Goal: Transaction & Acquisition: Book appointment/travel/reservation

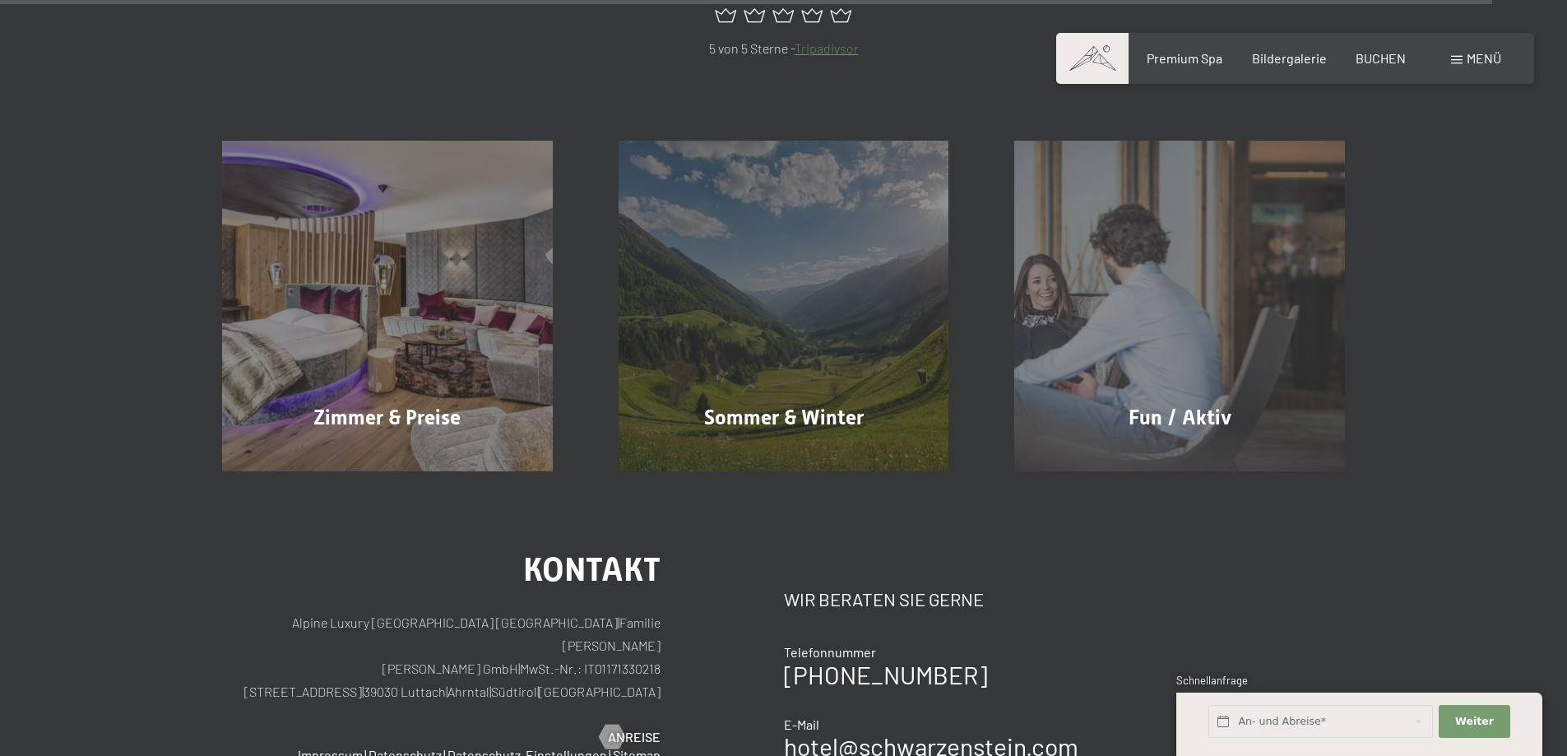
scroll to position [8063, 0]
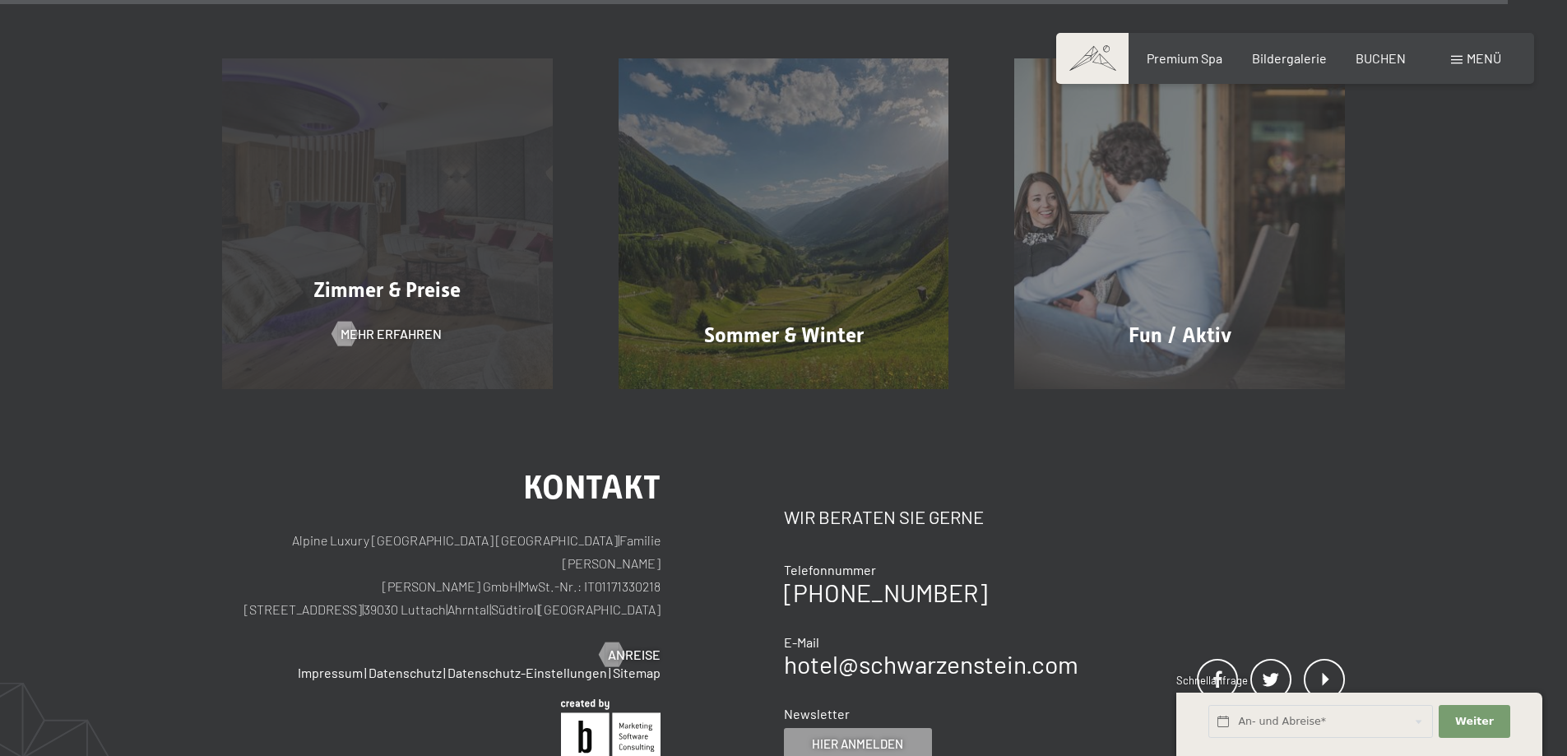
click at [384, 171] on div "Zimmer & Preise Mehr erfahren" at bounding box center [387, 223] width 397 height 331
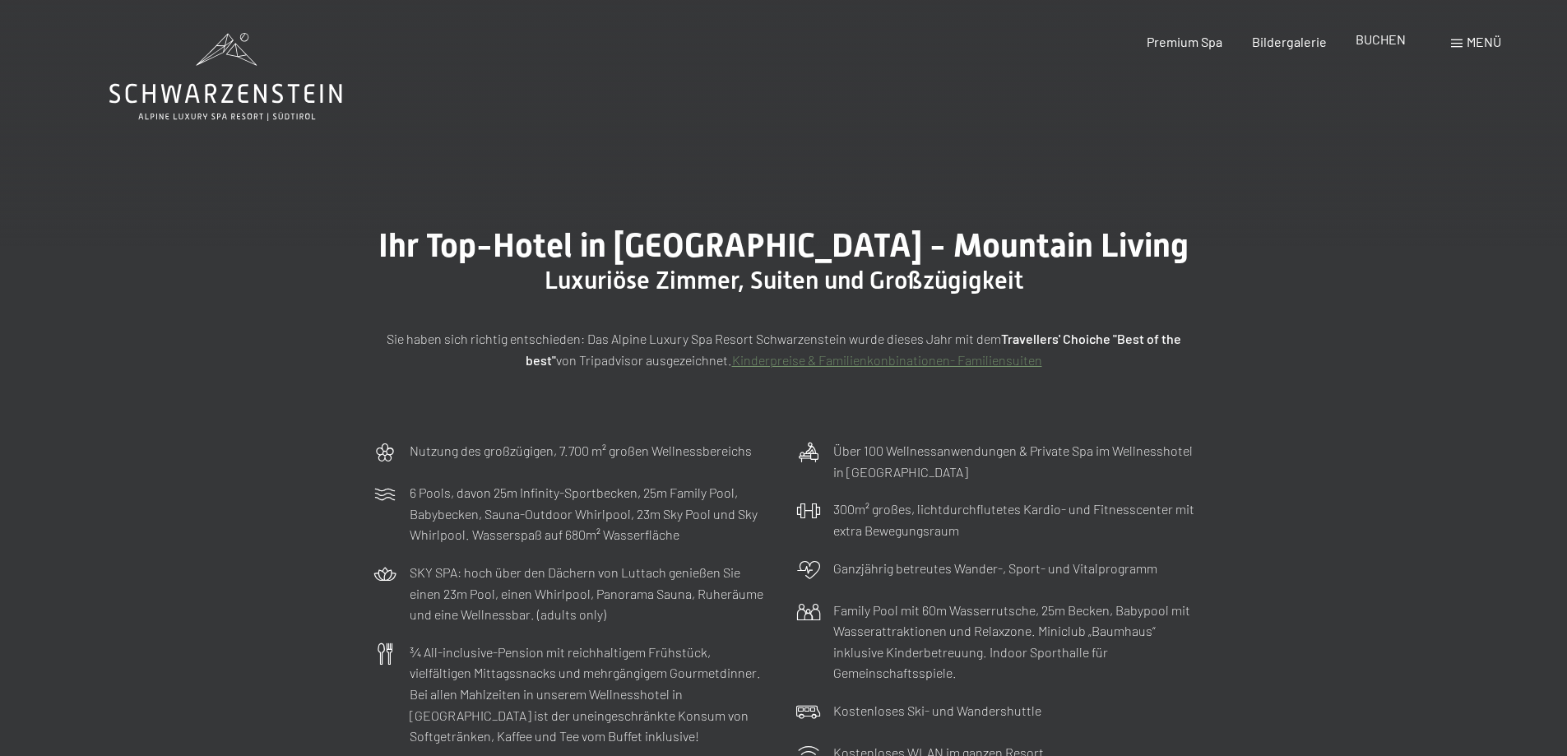
click at [1386, 44] on span "BUCHEN" at bounding box center [1381, 39] width 50 height 16
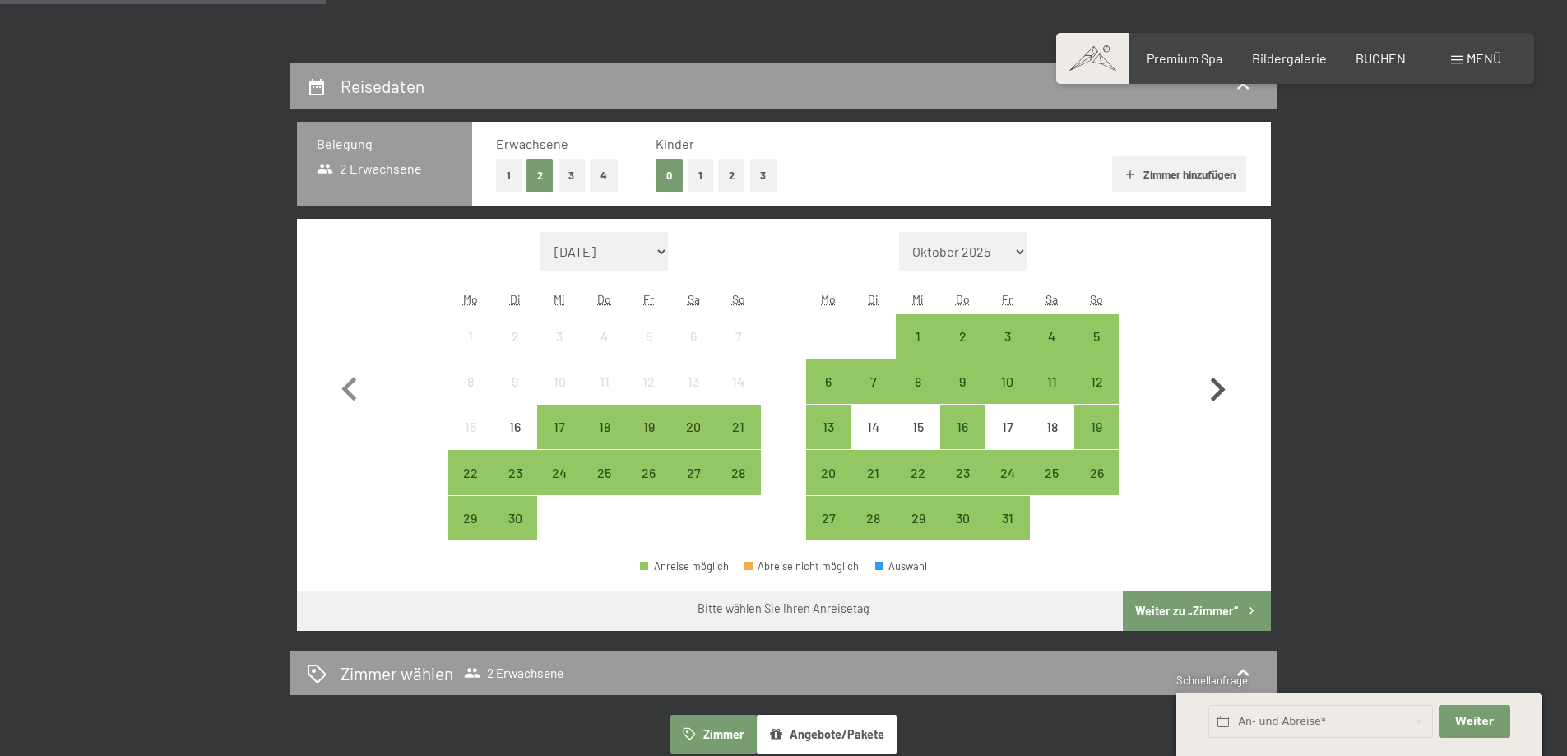
click at [1208, 388] on icon "button" at bounding box center [1218, 390] width 48 height 48
select select "2025-10-01"
select select "2025-11-01"
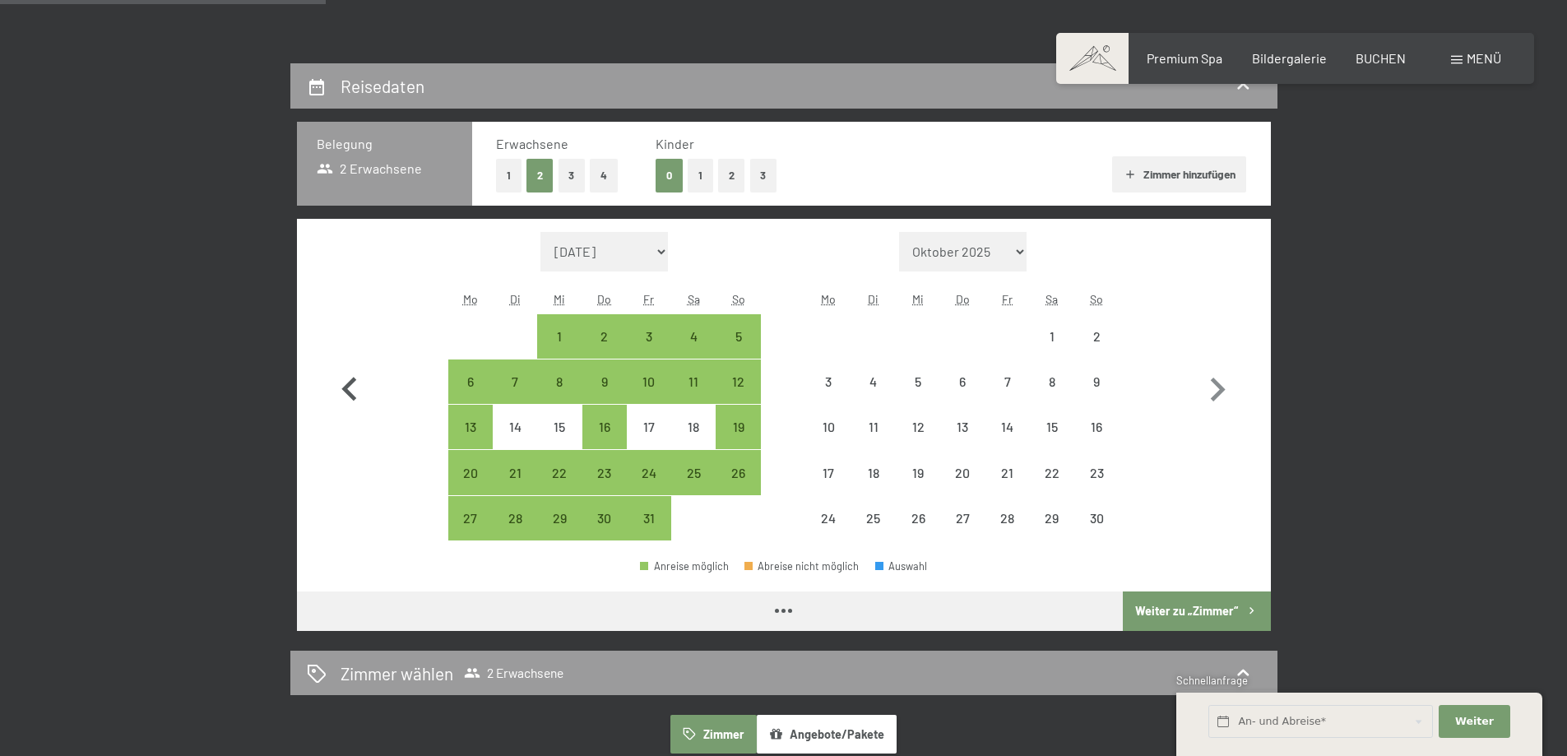
click at [336, 386] on icon "button" at bounding box center [350, 390] width 48 height 48
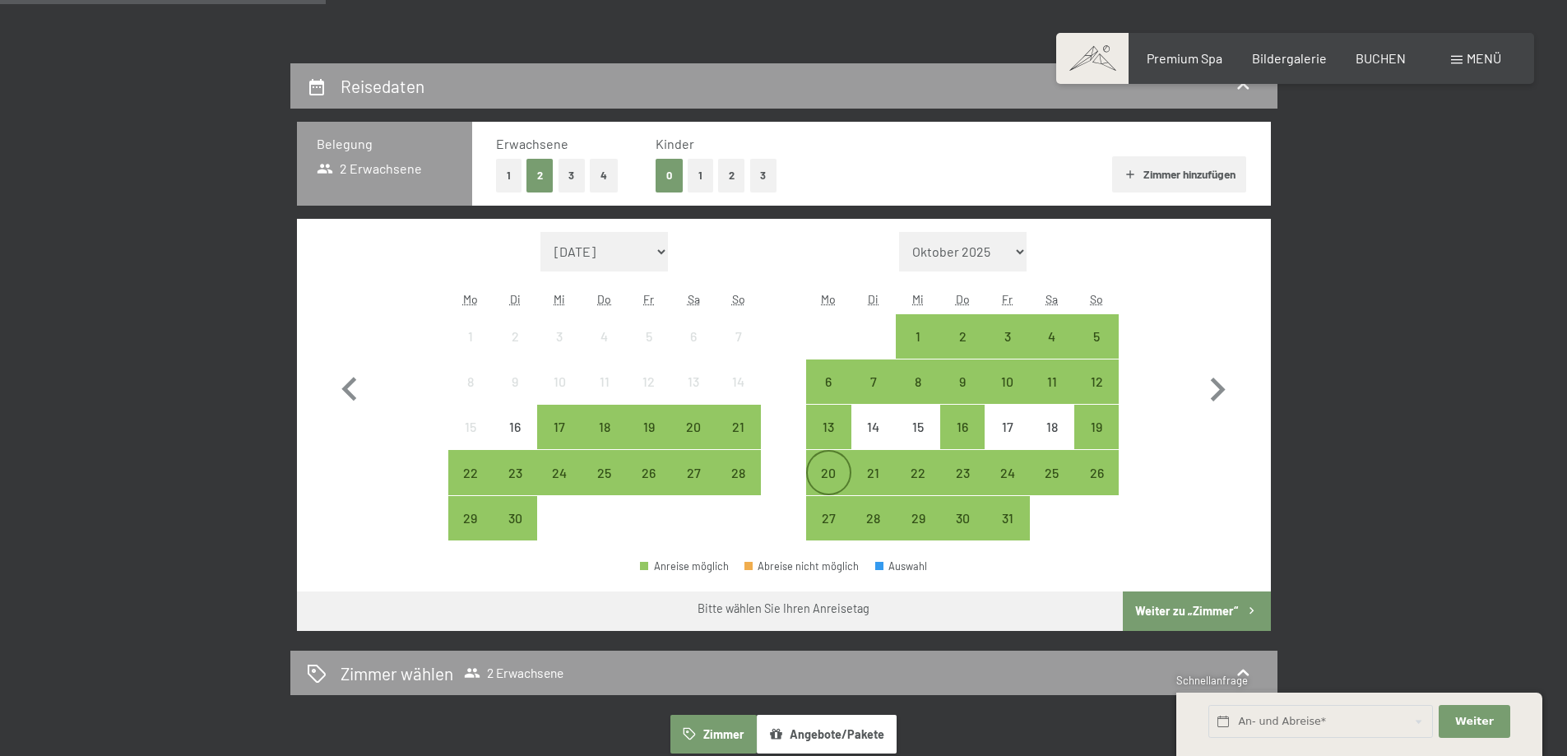
click at [824, 463] on div "20" at bounding box center [828, 472] width 41 height 41
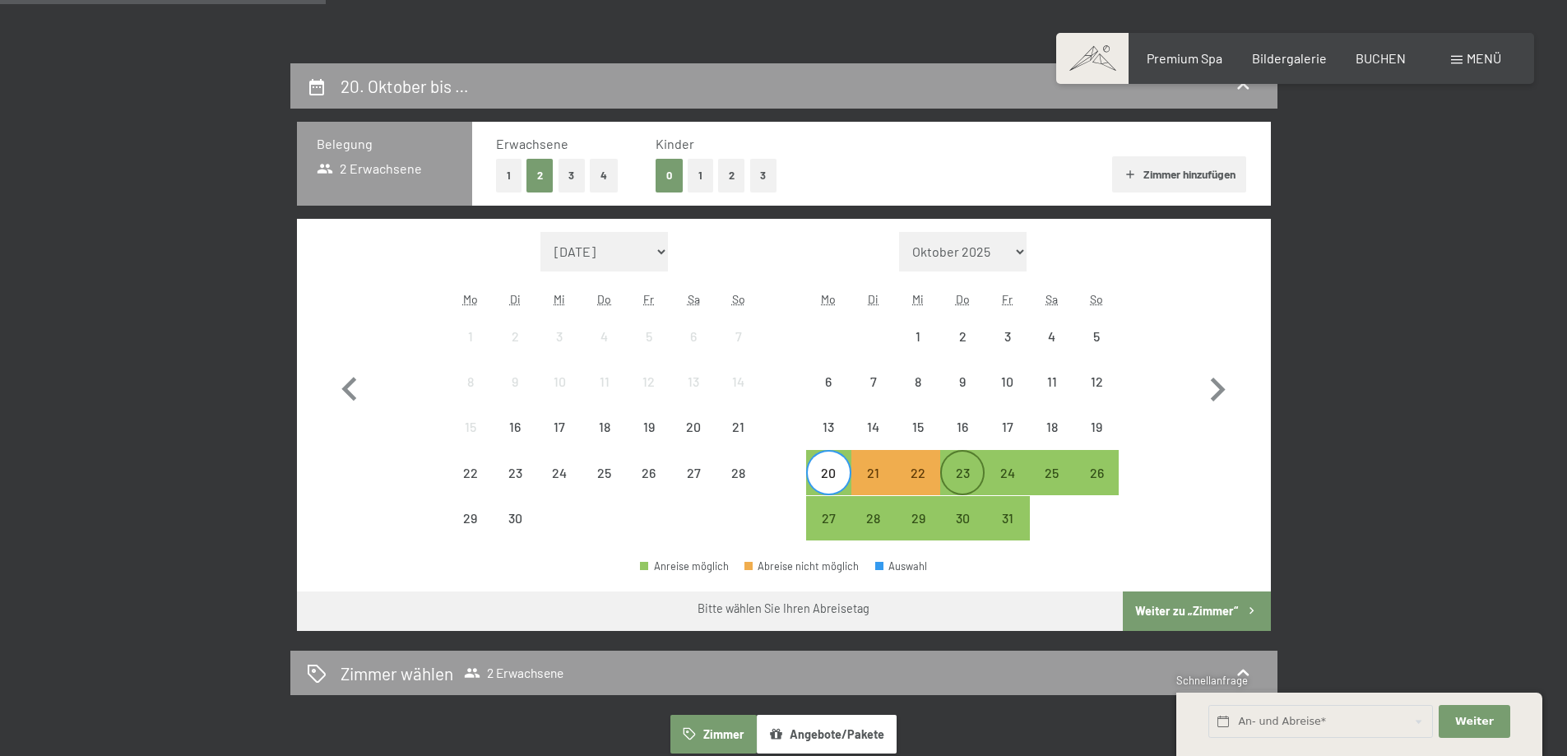
click at [963, 473] on div "23" at bounding box center [962, 487] width 41 height 41
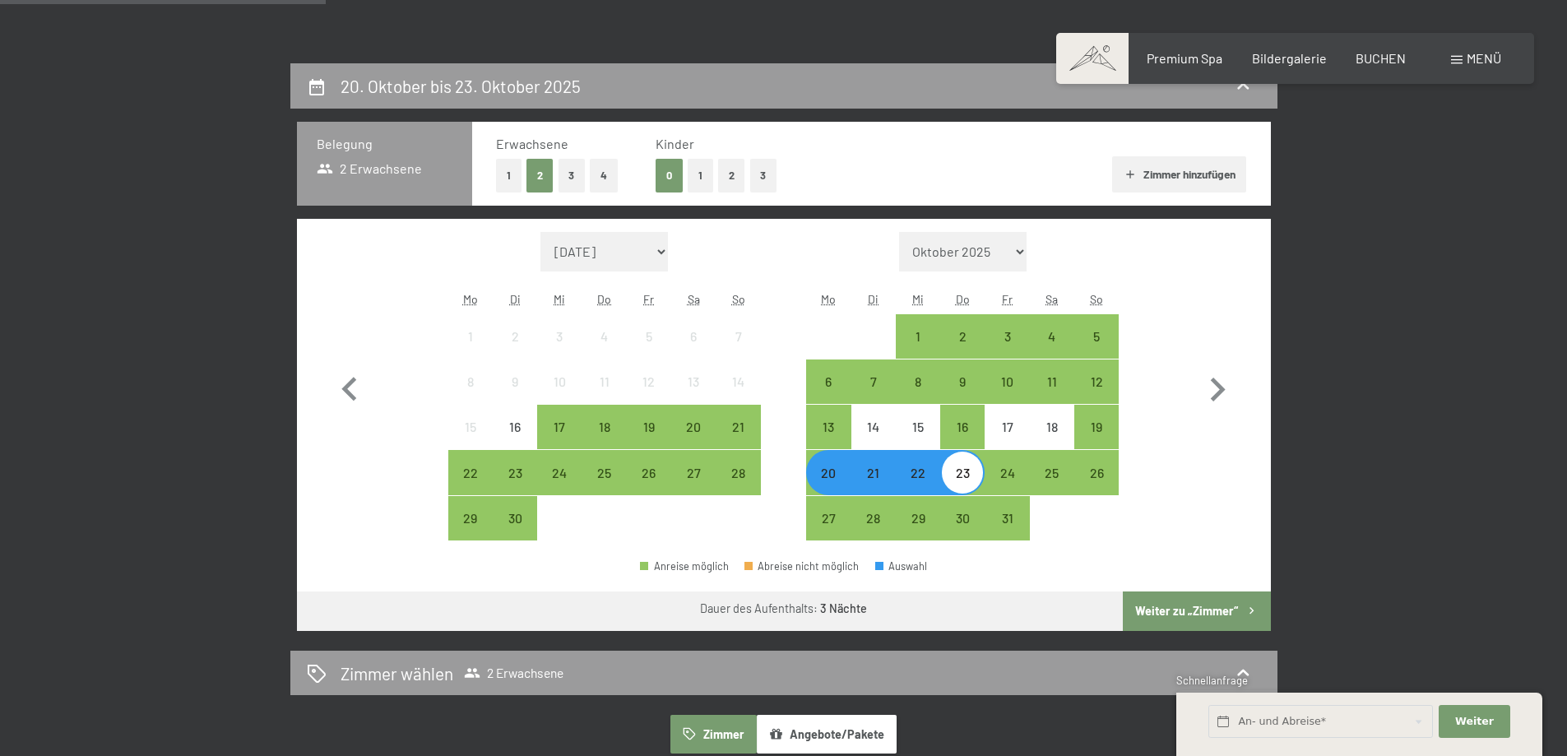
click at [1185, 606] on button "Weiter zu „Zimmer“" at bounding box center [1196, 611] width 147 height 39
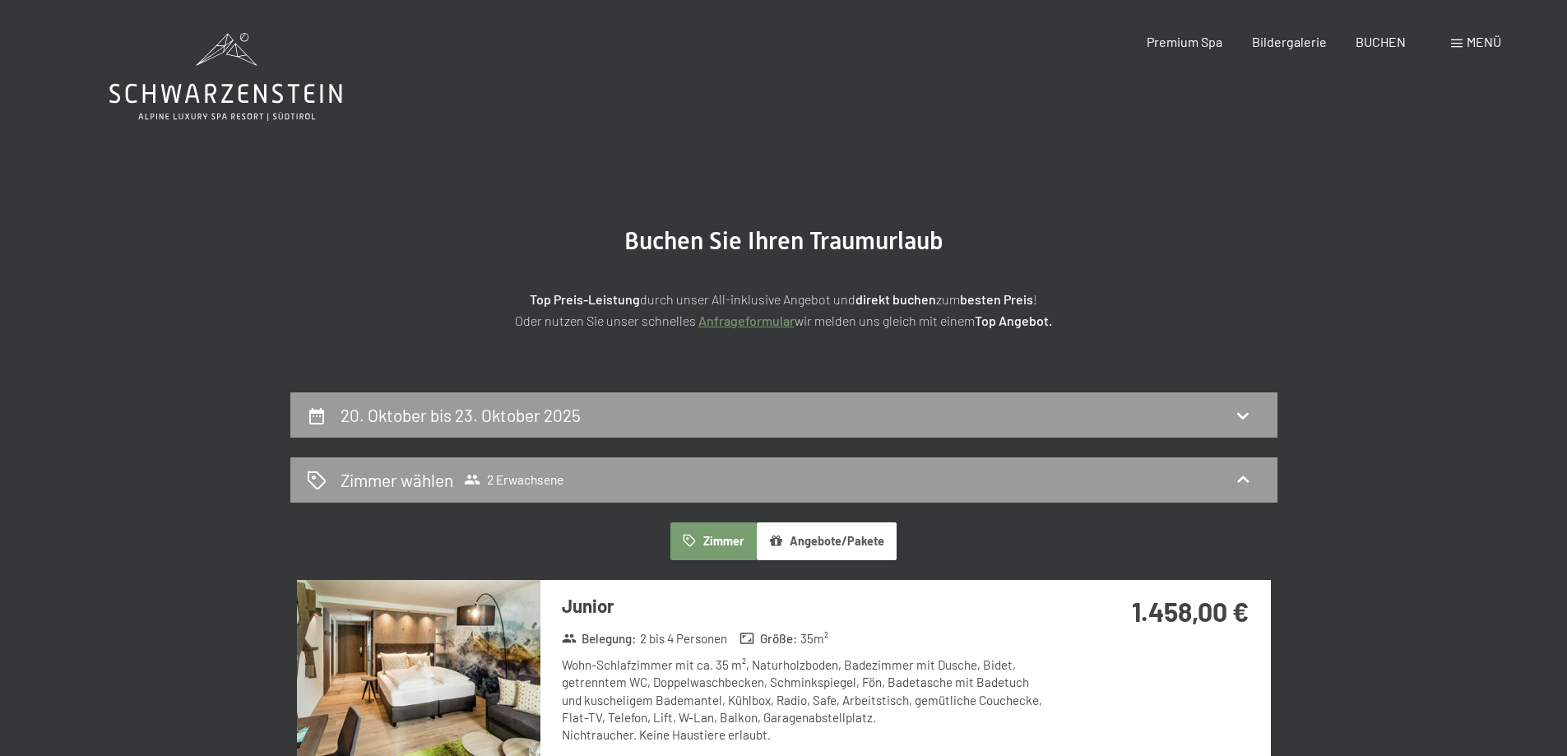
click at [1460, 50] on div "Menü" at bounding box center [1476, 42] width 50 height 18
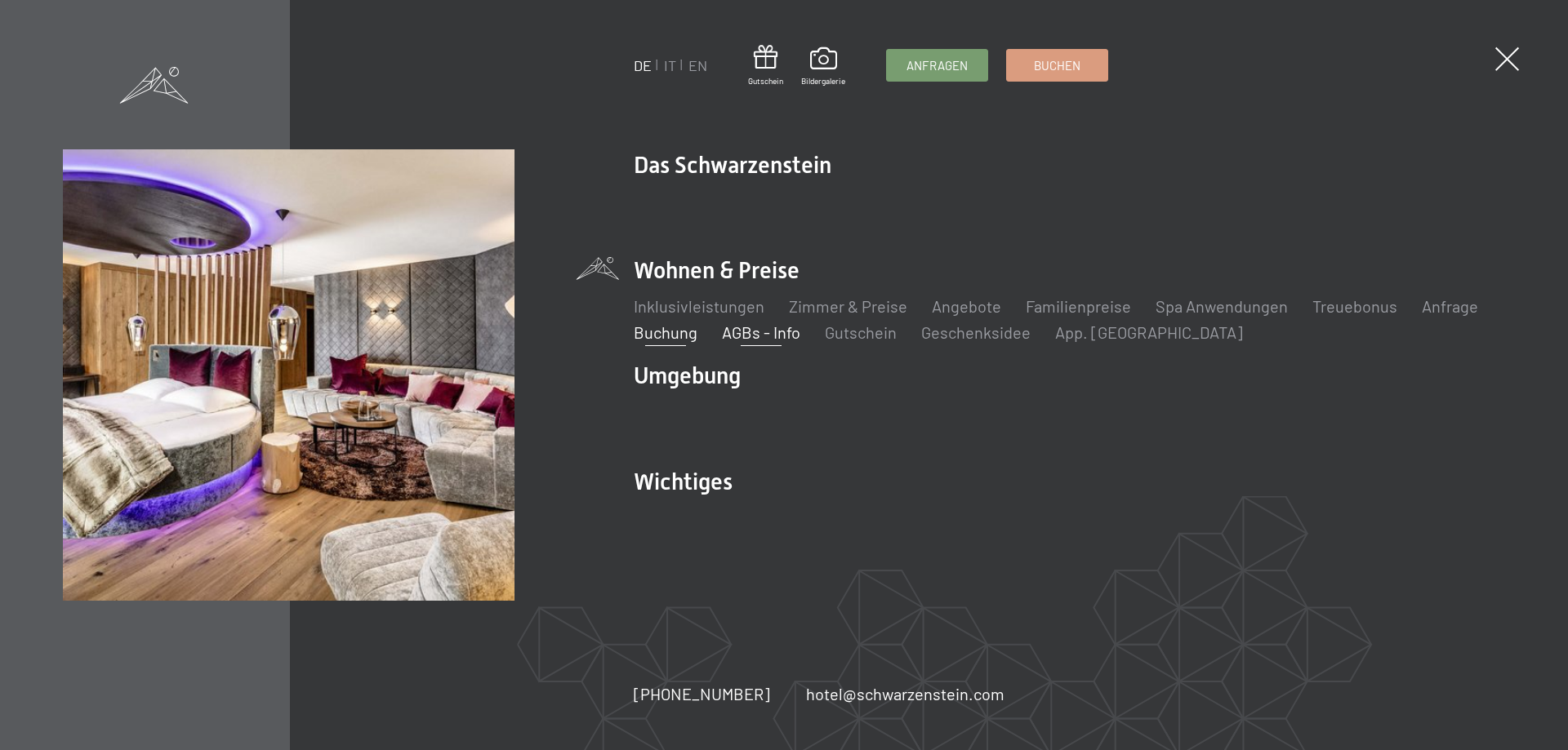
click at [736, 340] on link "AGBs - Info" at bounding box center [760, 332] width 78 height 20
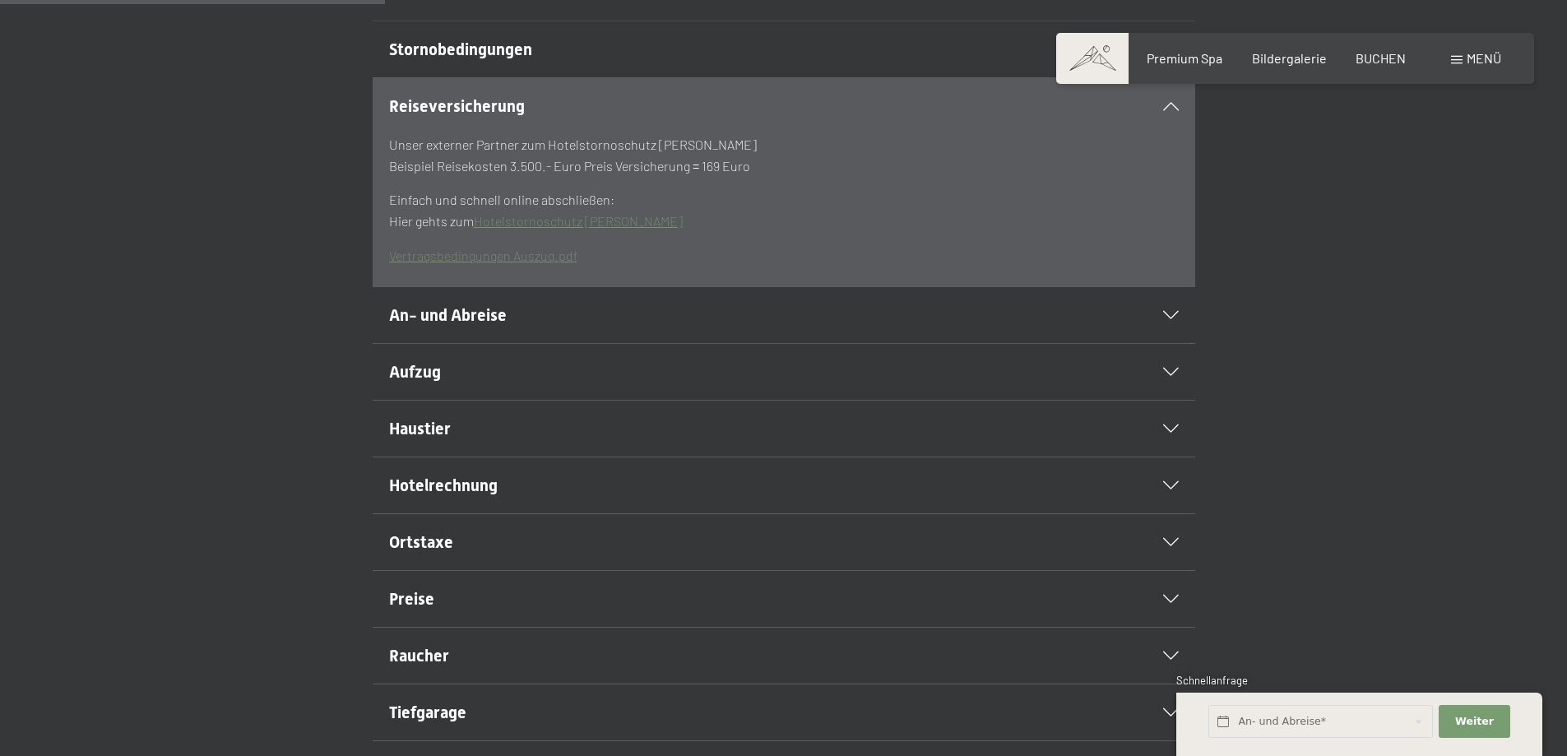
click at [550, 327] on h2 "An- und Abreise" at bounding box center [744, 315] width 711 height 23
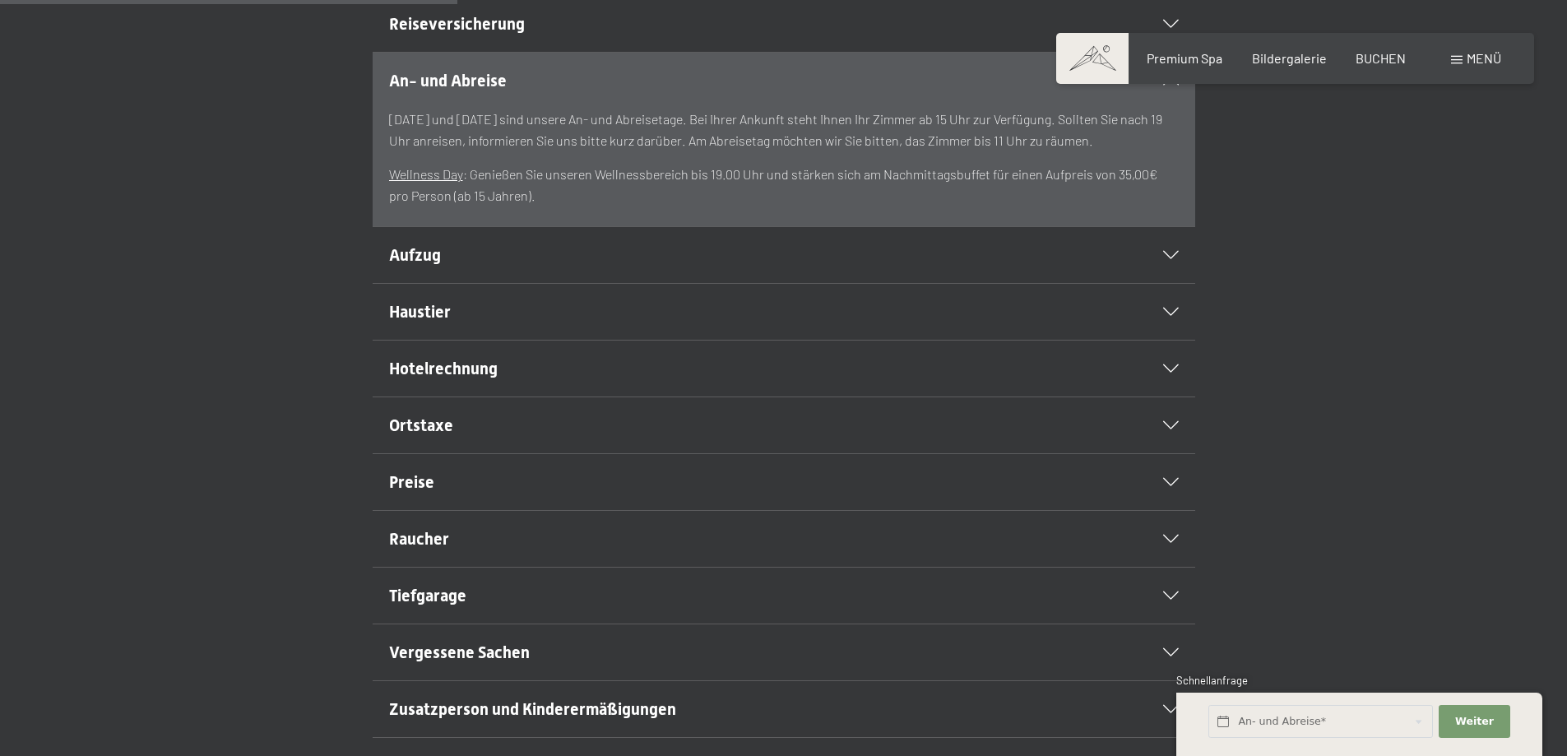
scroll to position [658, 0]
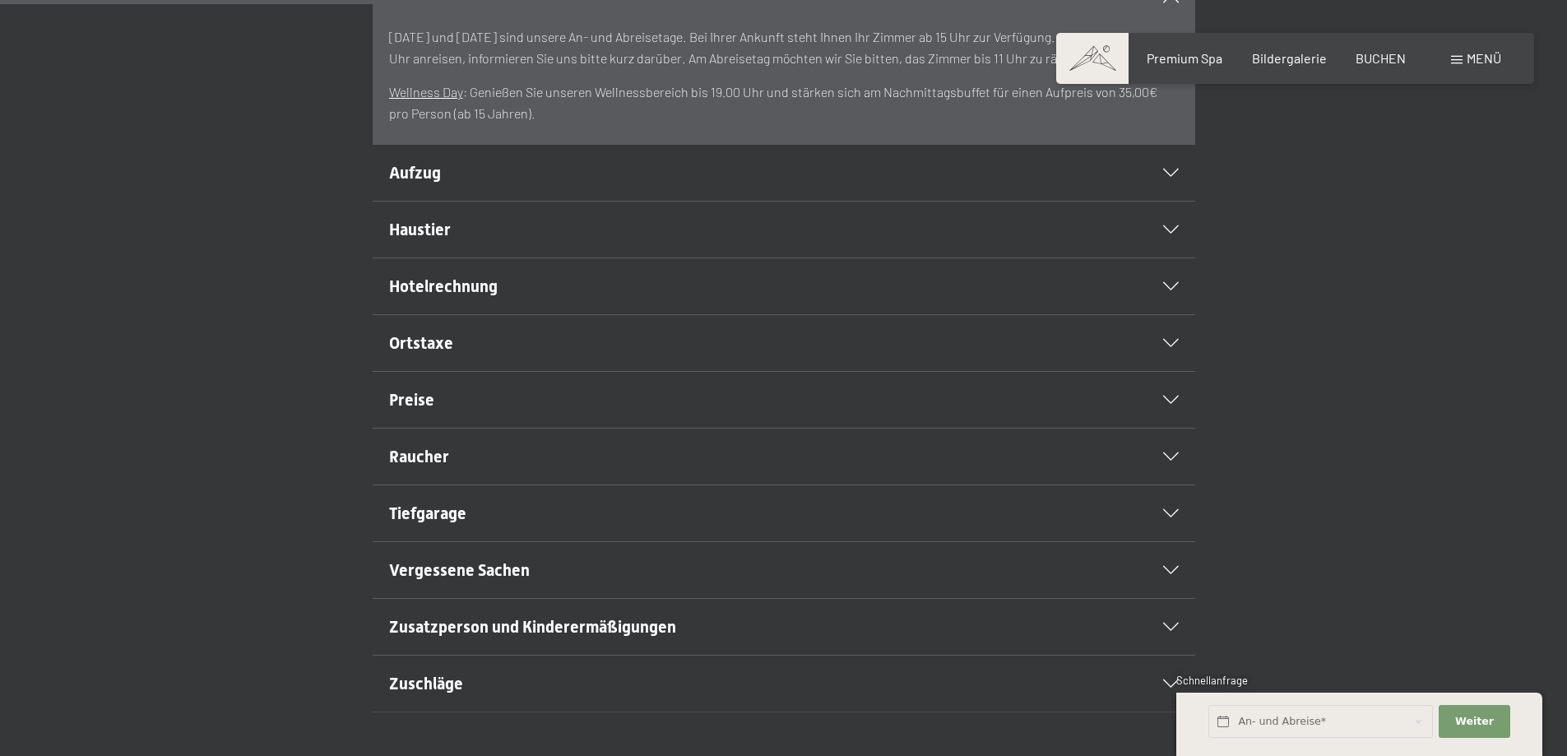
click at [439, 296] on span "Hotelrechnung" at bounding box center [443, 286] width 109 height 20
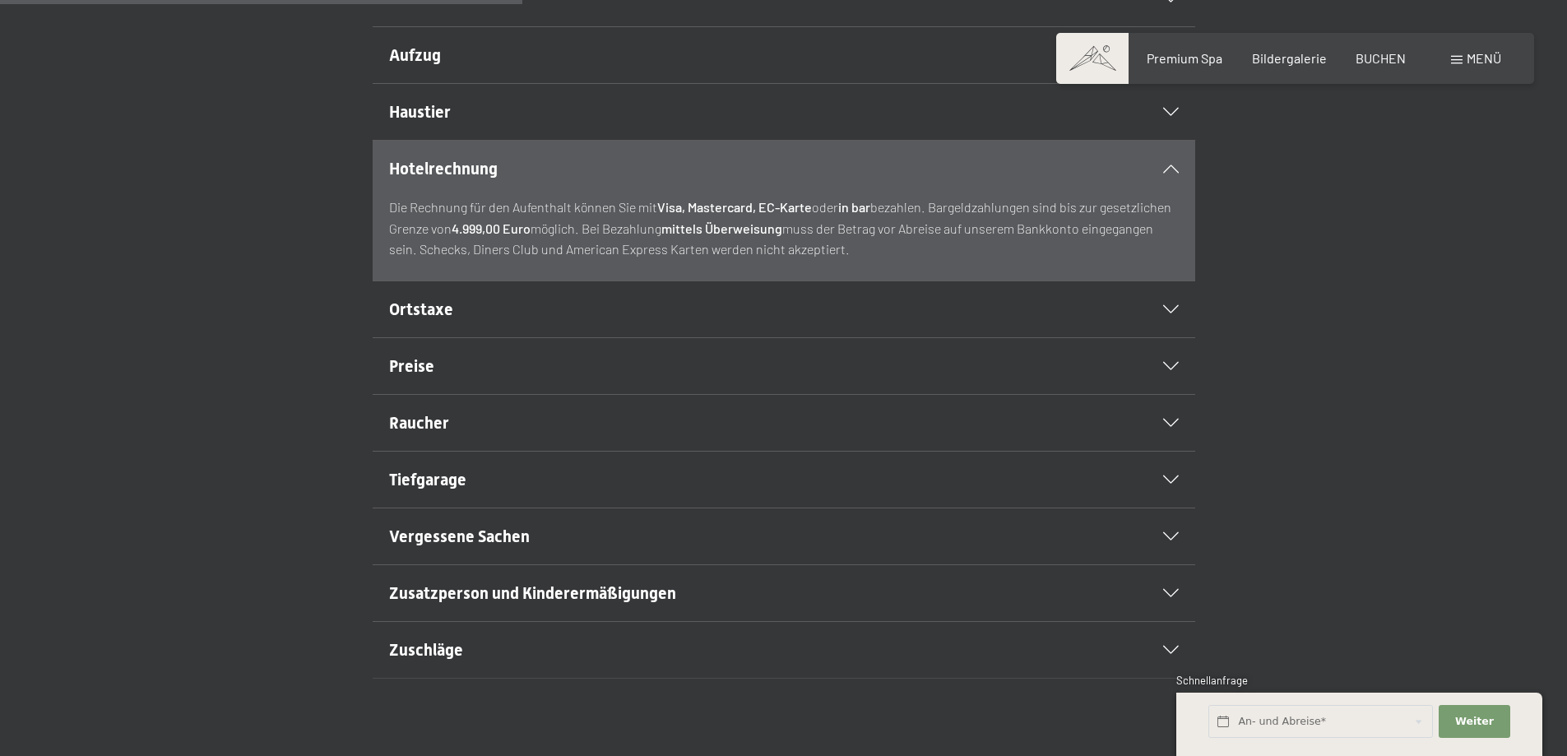
click at [408, 319] on span "Ortstaxe" at bounding box center [421, 309] width 64 height 20
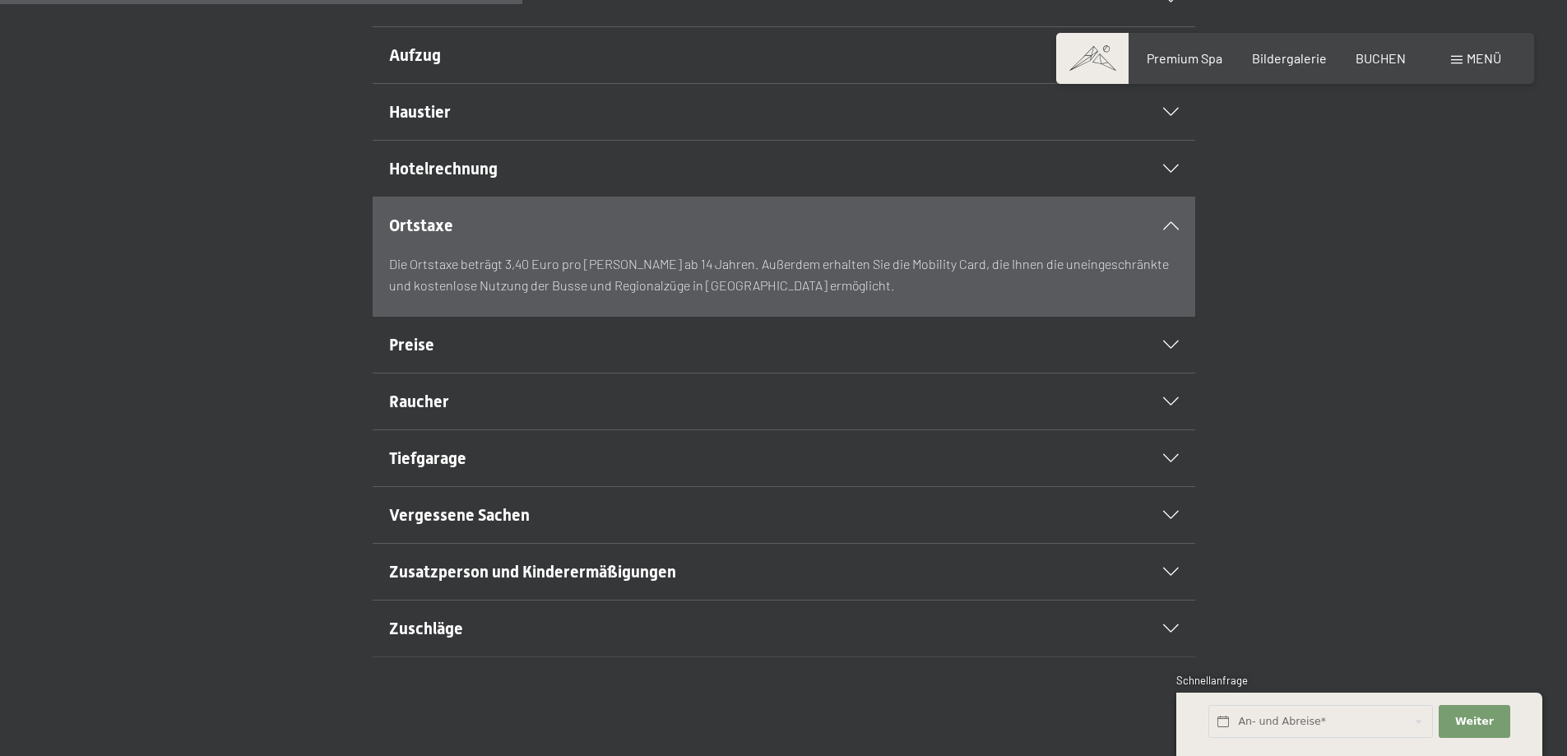
click at [426, 355] on span "Preise" at bounding box center [411, 345] width 45 height 20
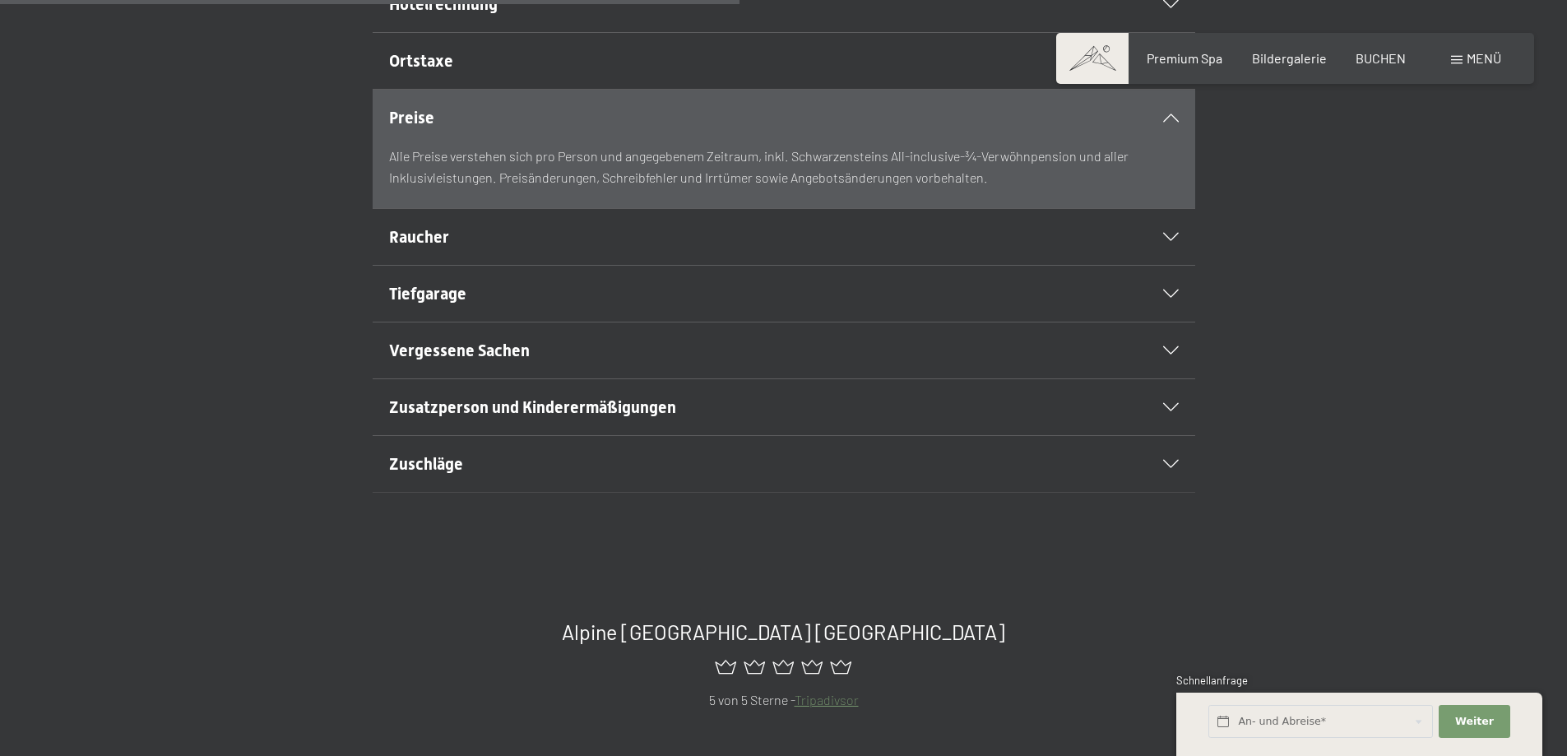
scroll to position [905, 0]
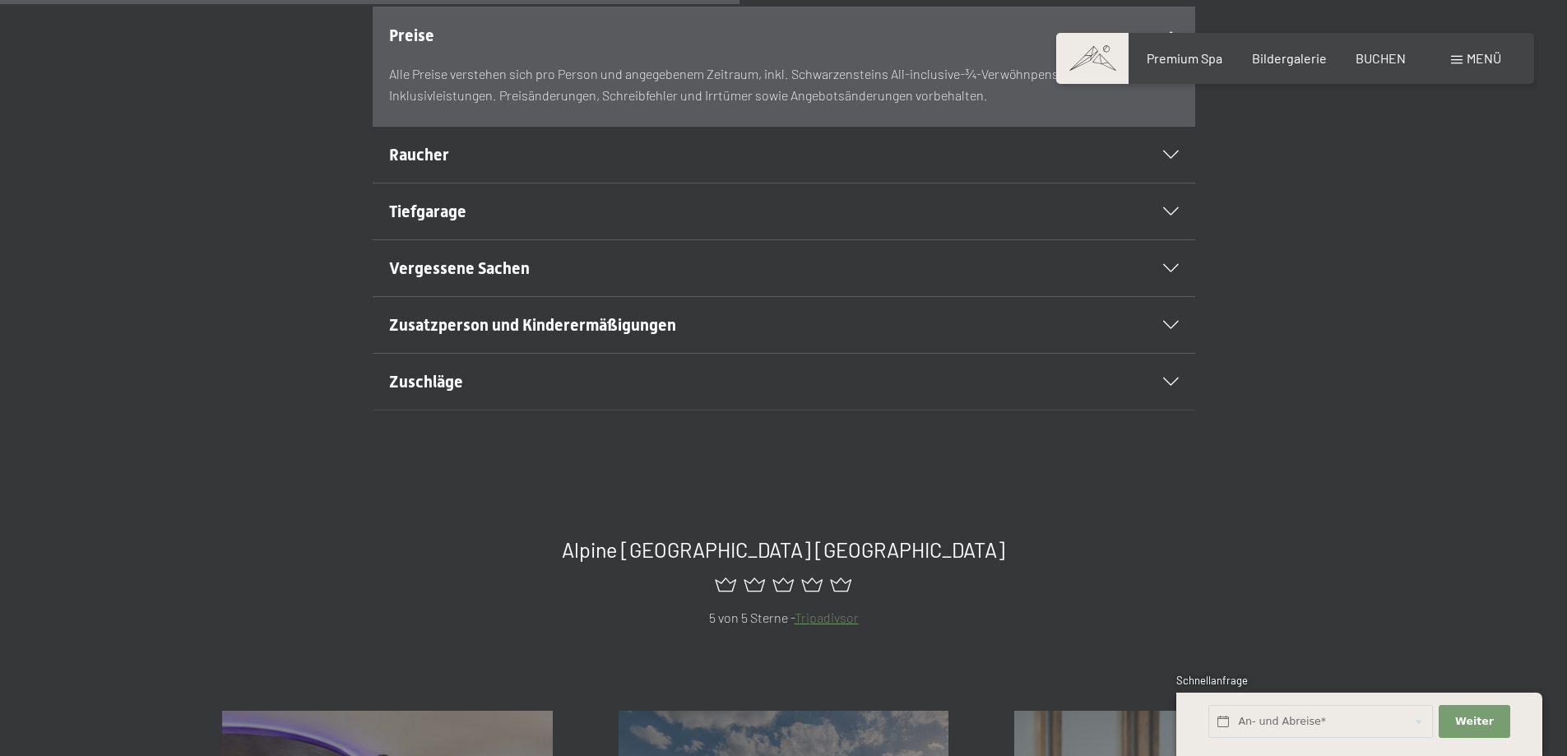
click at [403, 278] on span "Vergessene Sachen" at bounding box center [459, 268] width 141 height 20
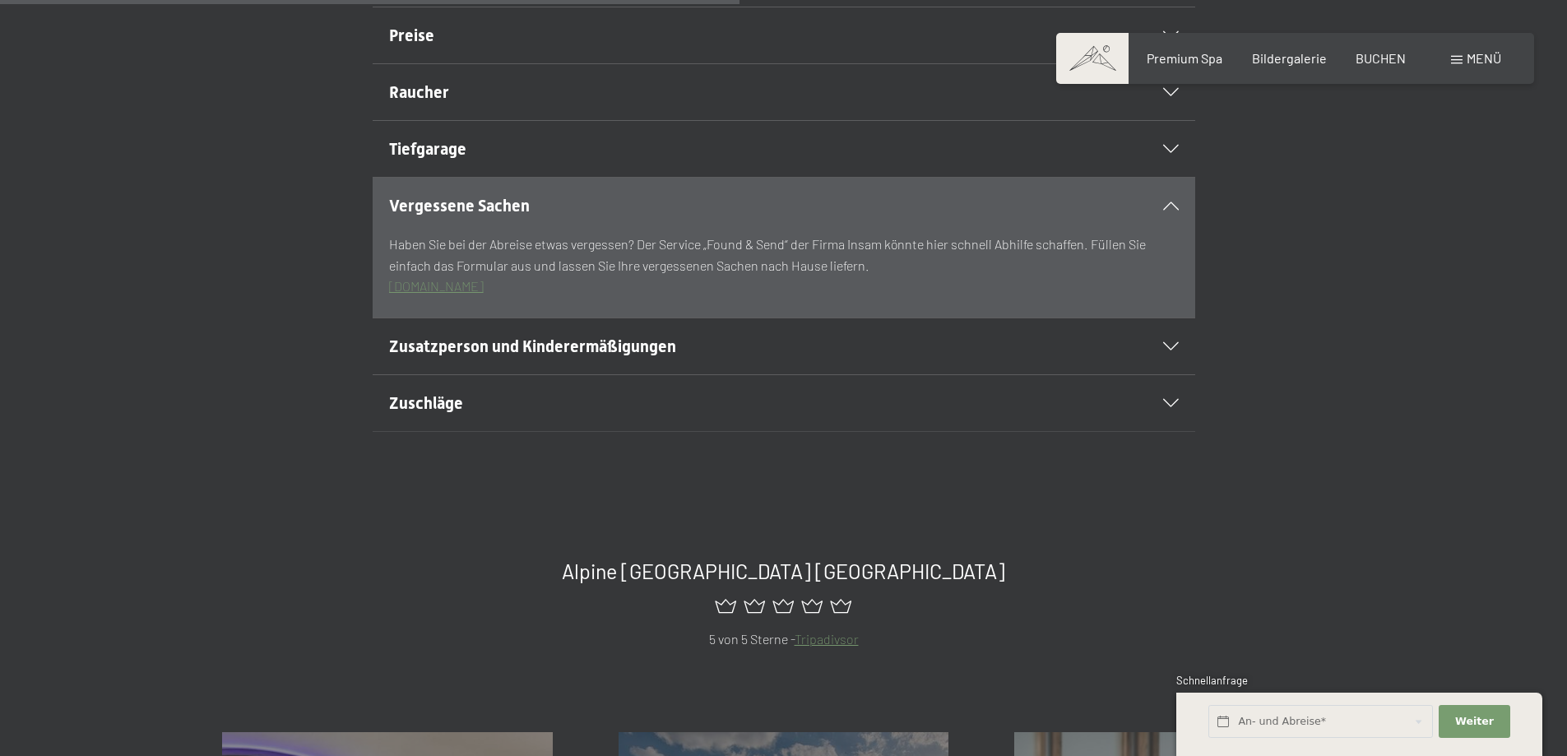
click at [434, 431] on div "Zuschläge" at bounding box center [784, 403] width 790 height 56
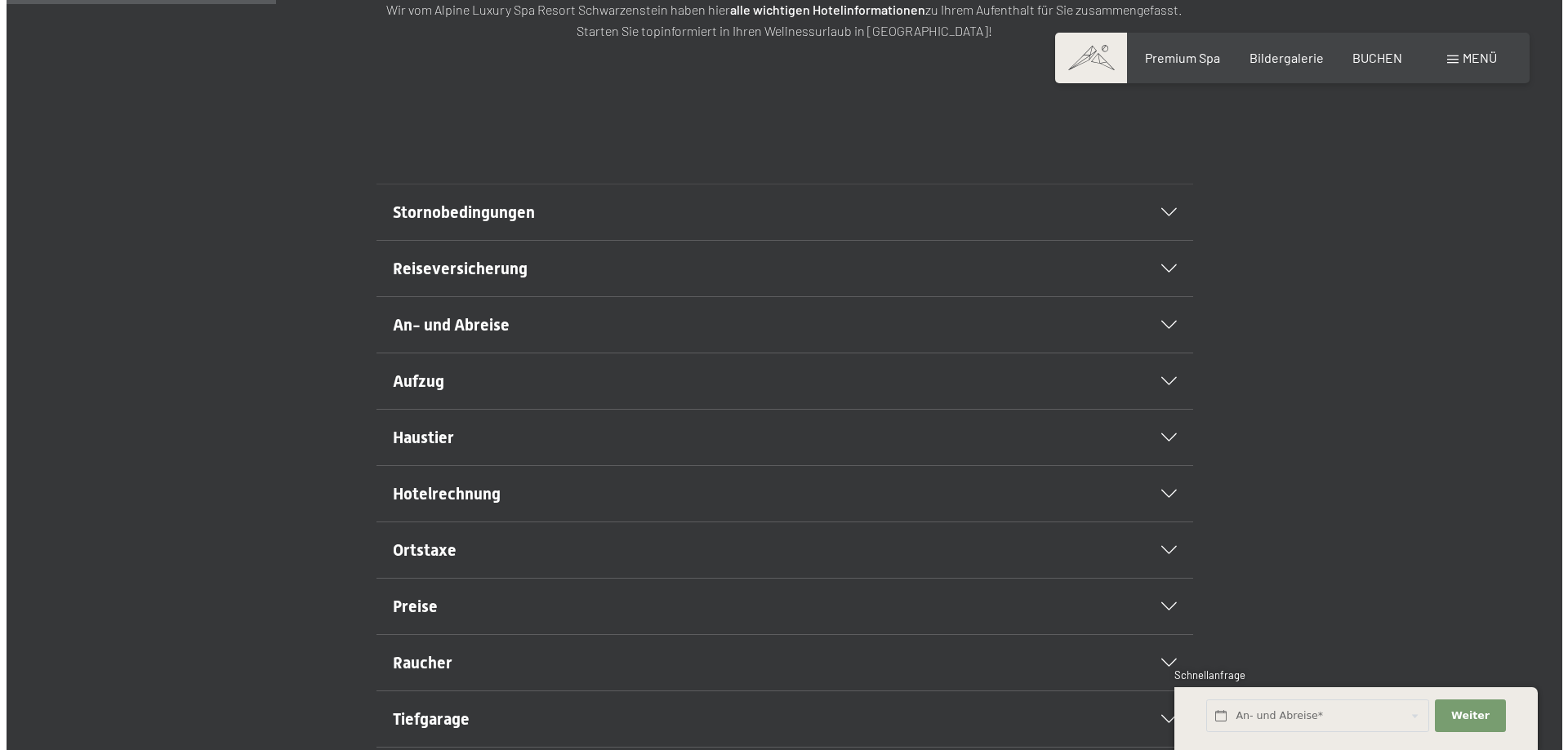
scroll to position [0, 0]
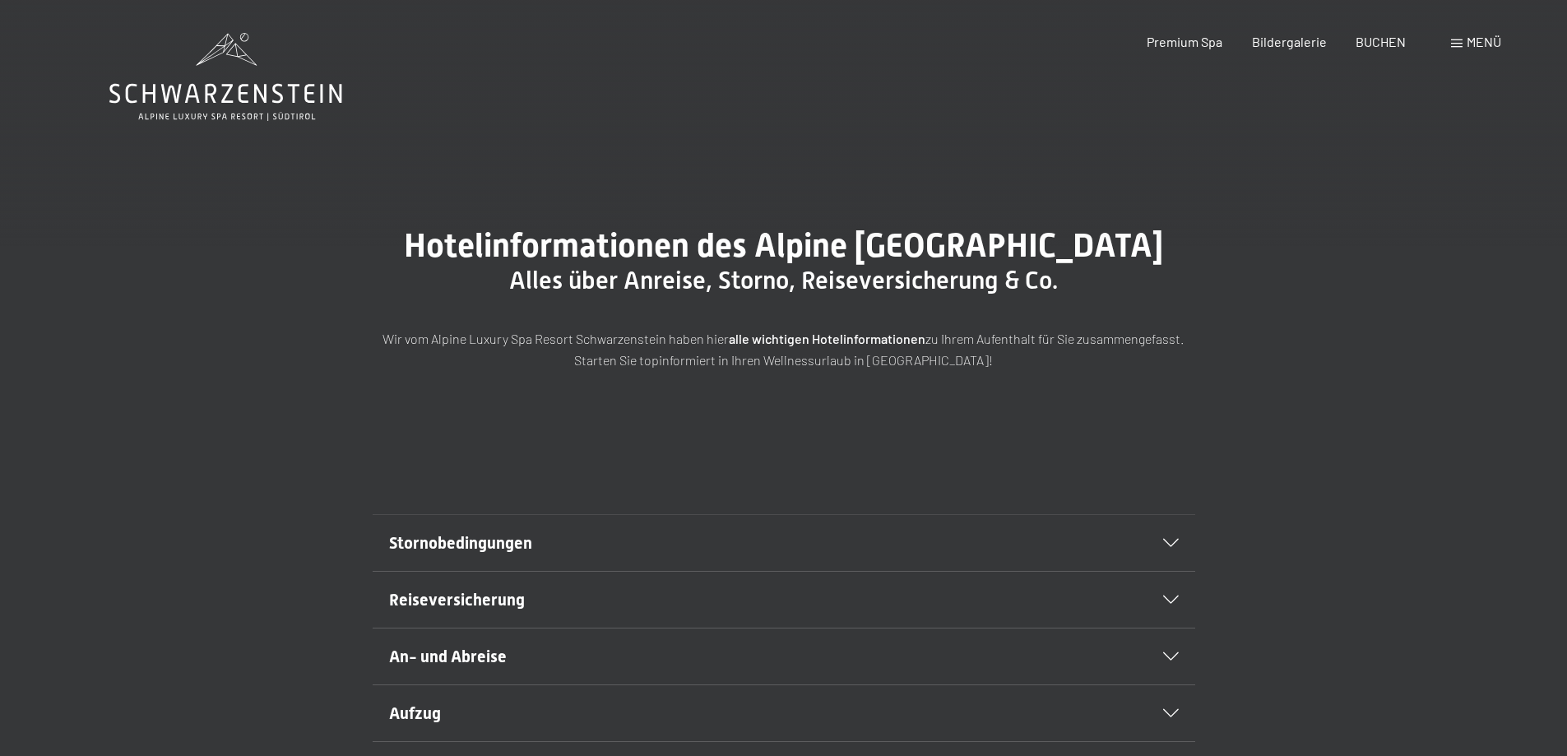
click at [1458, 51] on div "Buchen Anfragen Premium Spa Bildergalerie BUCHEN Menü DE IT EN Gutschein Bilder…" at bounding box center [1295, 42] width 412 height 18
click at [1460, 42] on span at bounding box center [1457, 43] width 12 height 8
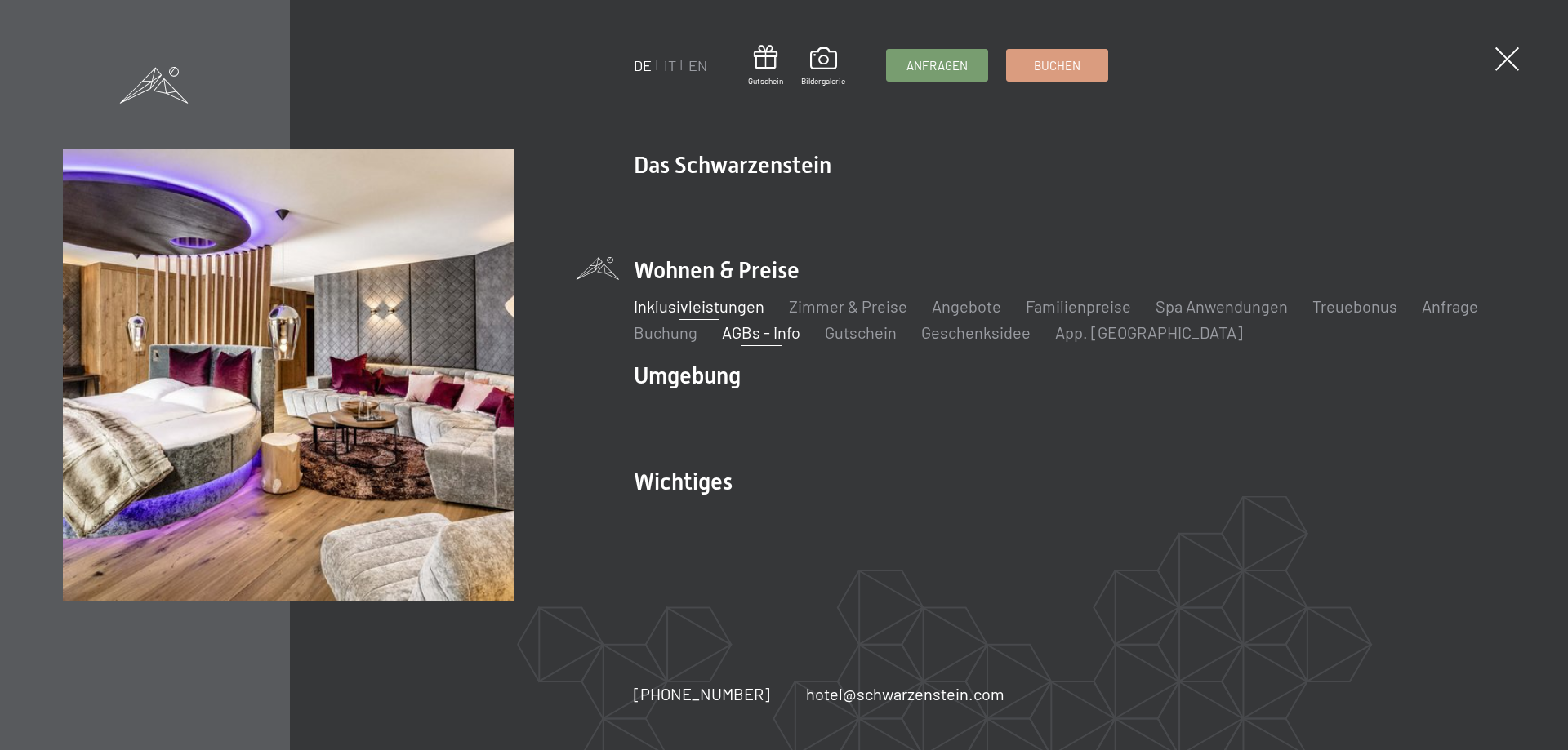
click at [703, 307] on link "Inklusivleistungen" at bounding box center [699, 307] width 131 height 20
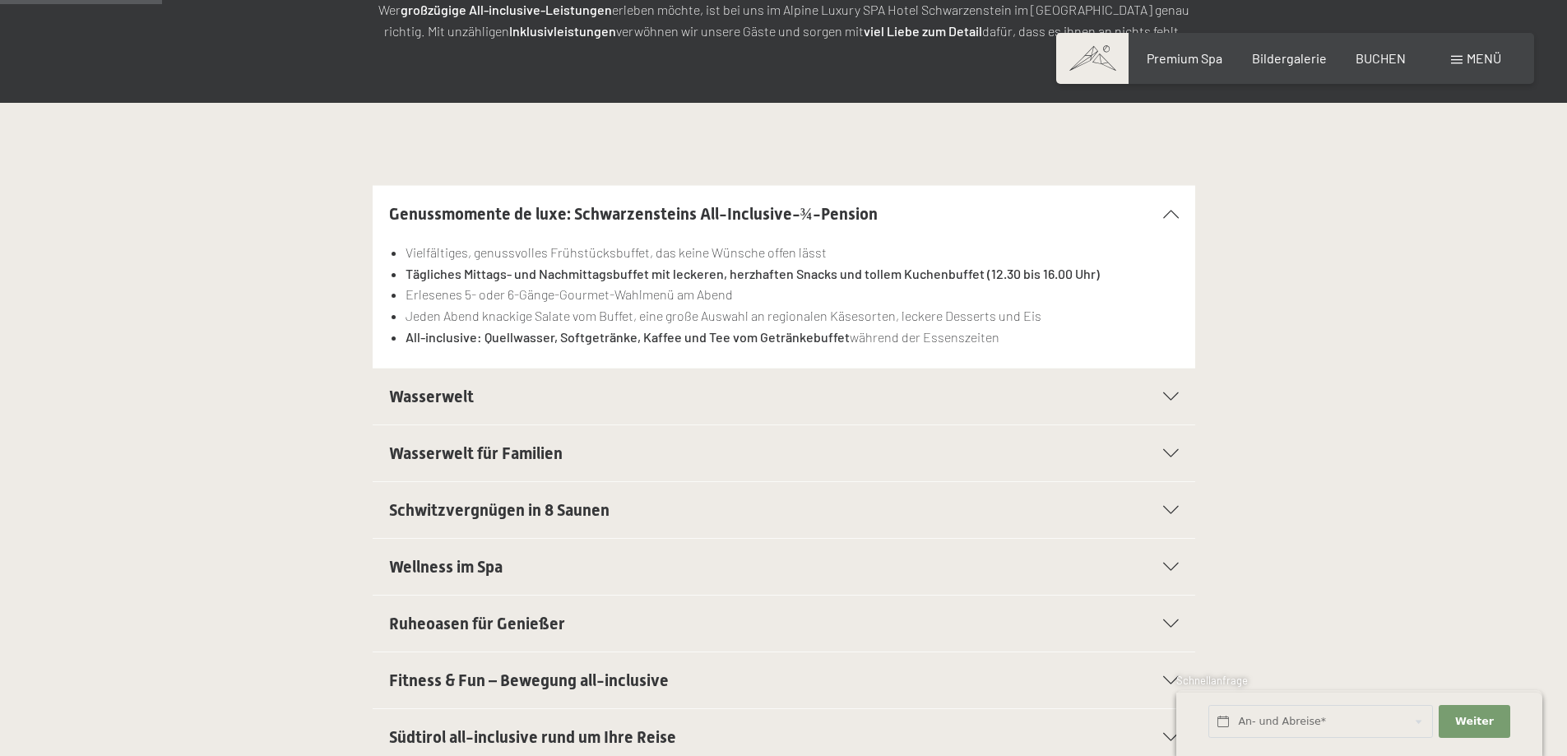
click at [436, 414] on div "Wasserwelt" at bounding box center [784, 397] width 790 height 56
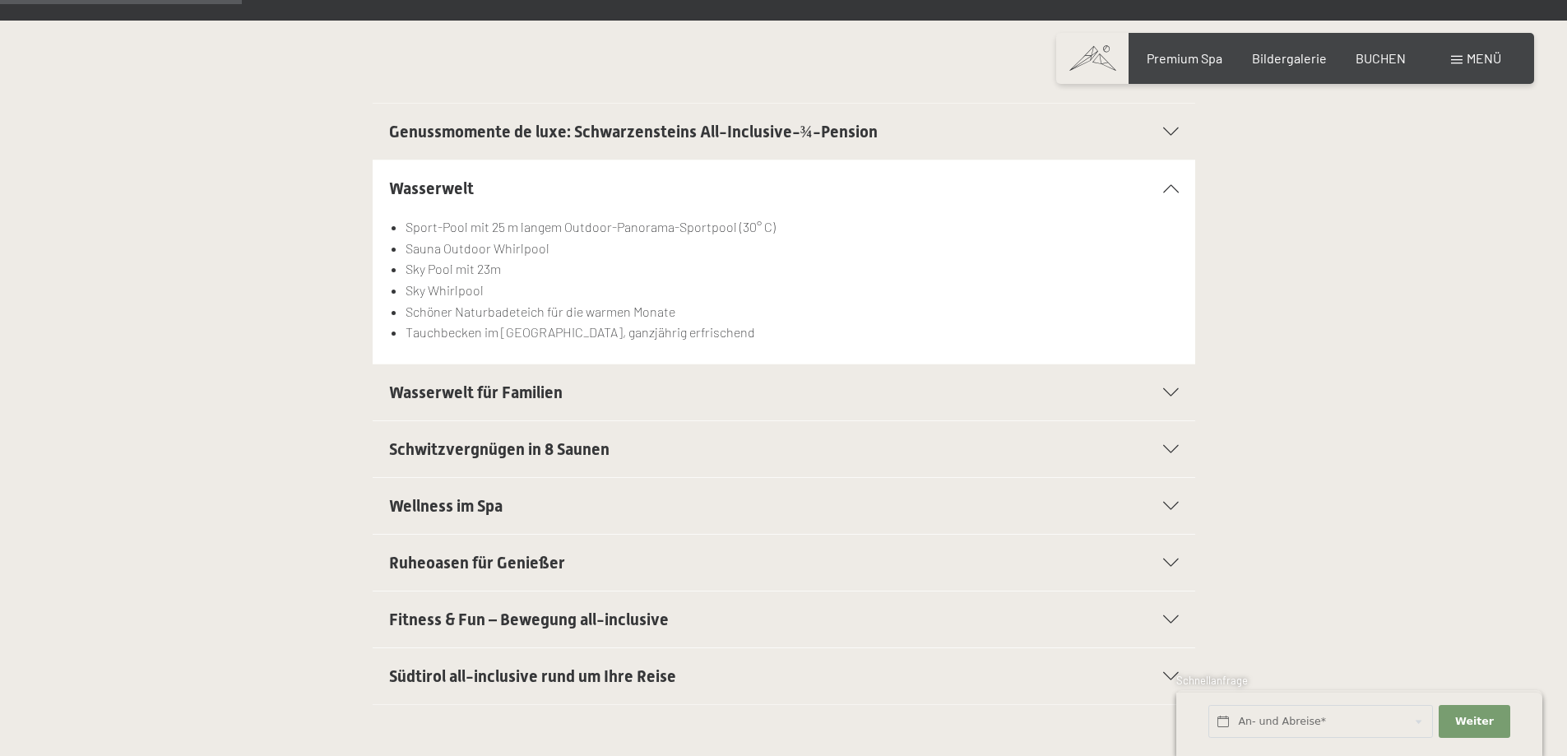
scroll to position [494, 0]
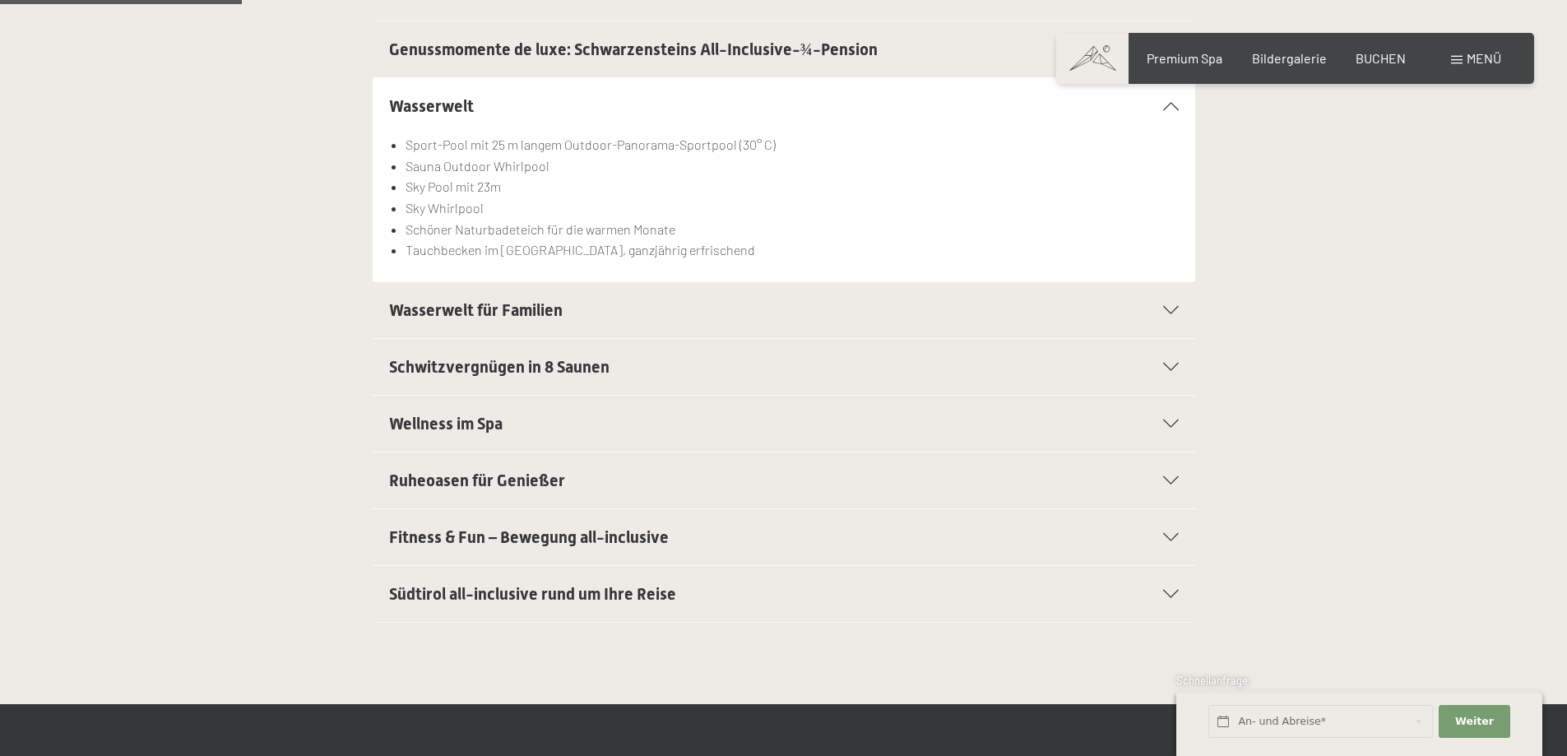
click at [433, 357] on span "Schwitzvergnügen in 8 Saunen" at bounding box center [499, 367] width 221 height 20
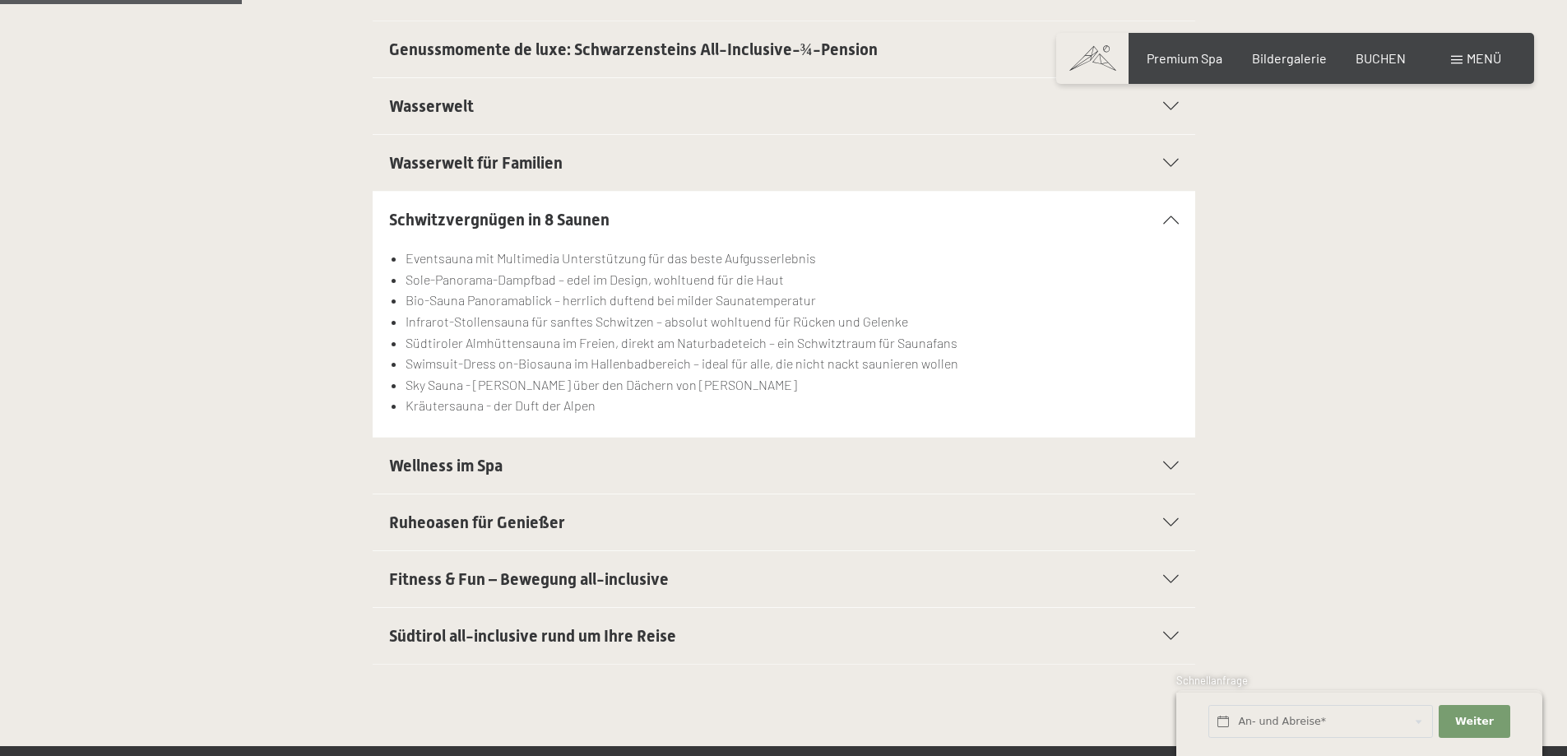
click at [399, 470] on span "Wellness im Spa" at bounding box center [446, 466] width 114 height 20
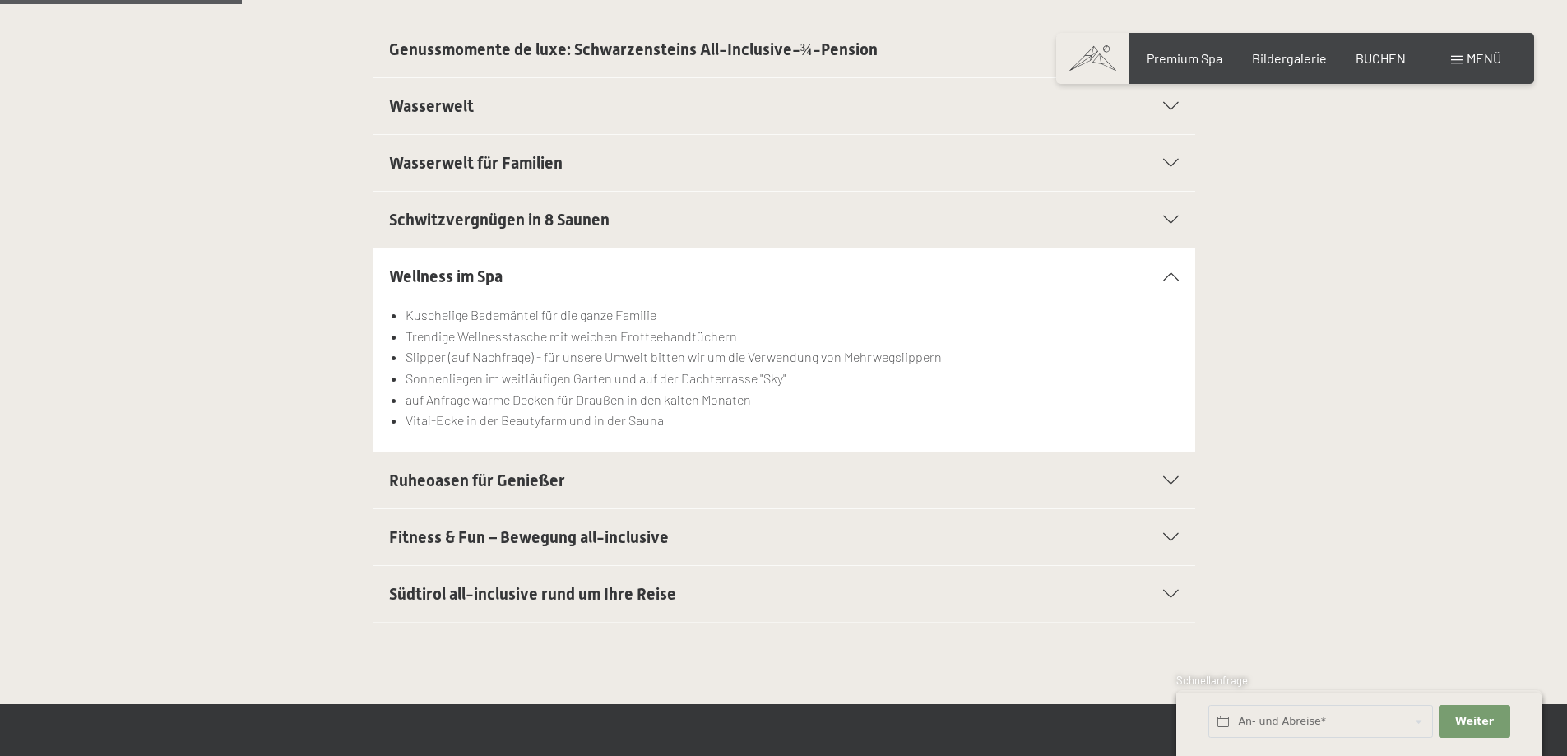
click at [403, 536] on span "Fitness & Fun – Bewegung all-inclusive" at bounding box center [529, 537] width 280 height 20
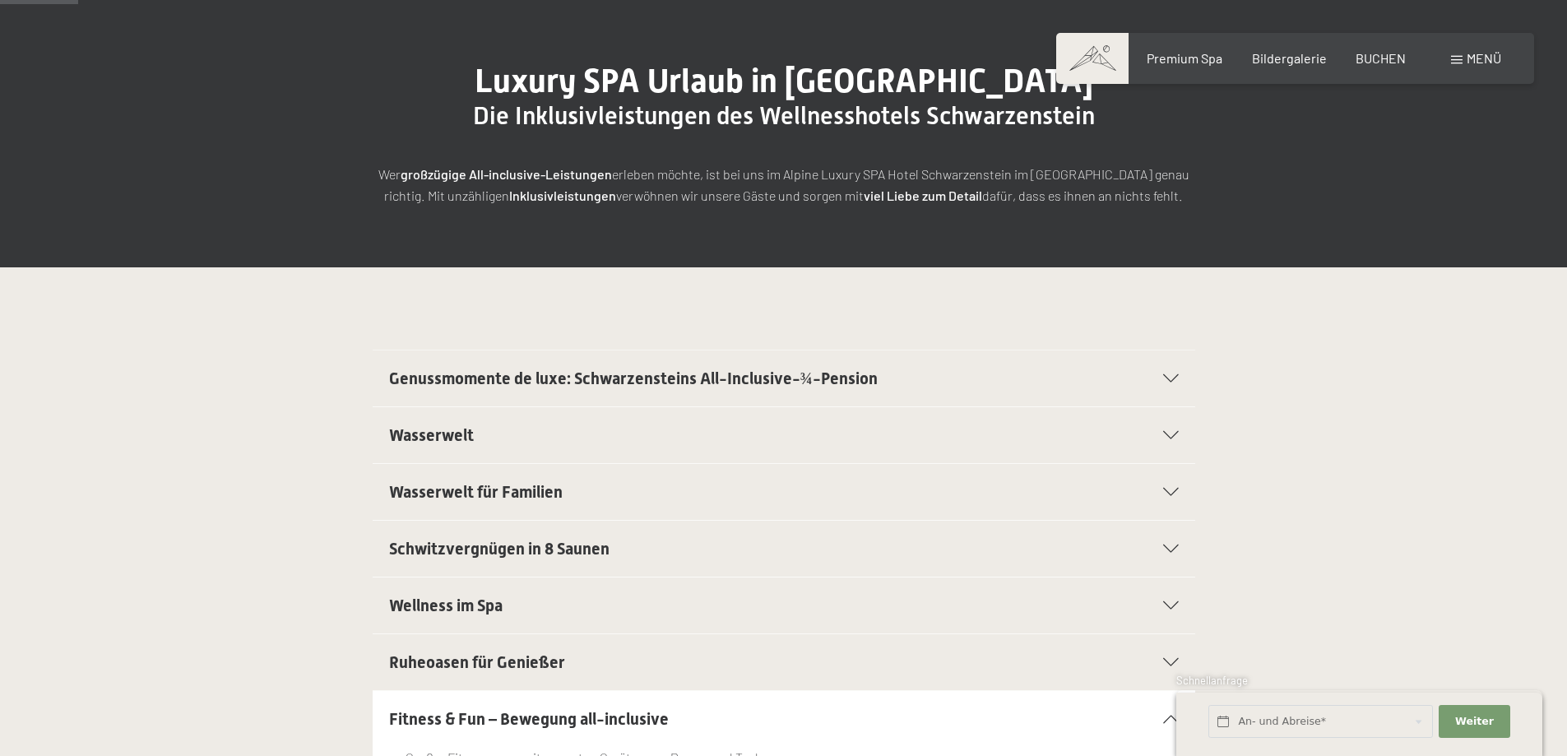
scroll to position [0, 0]
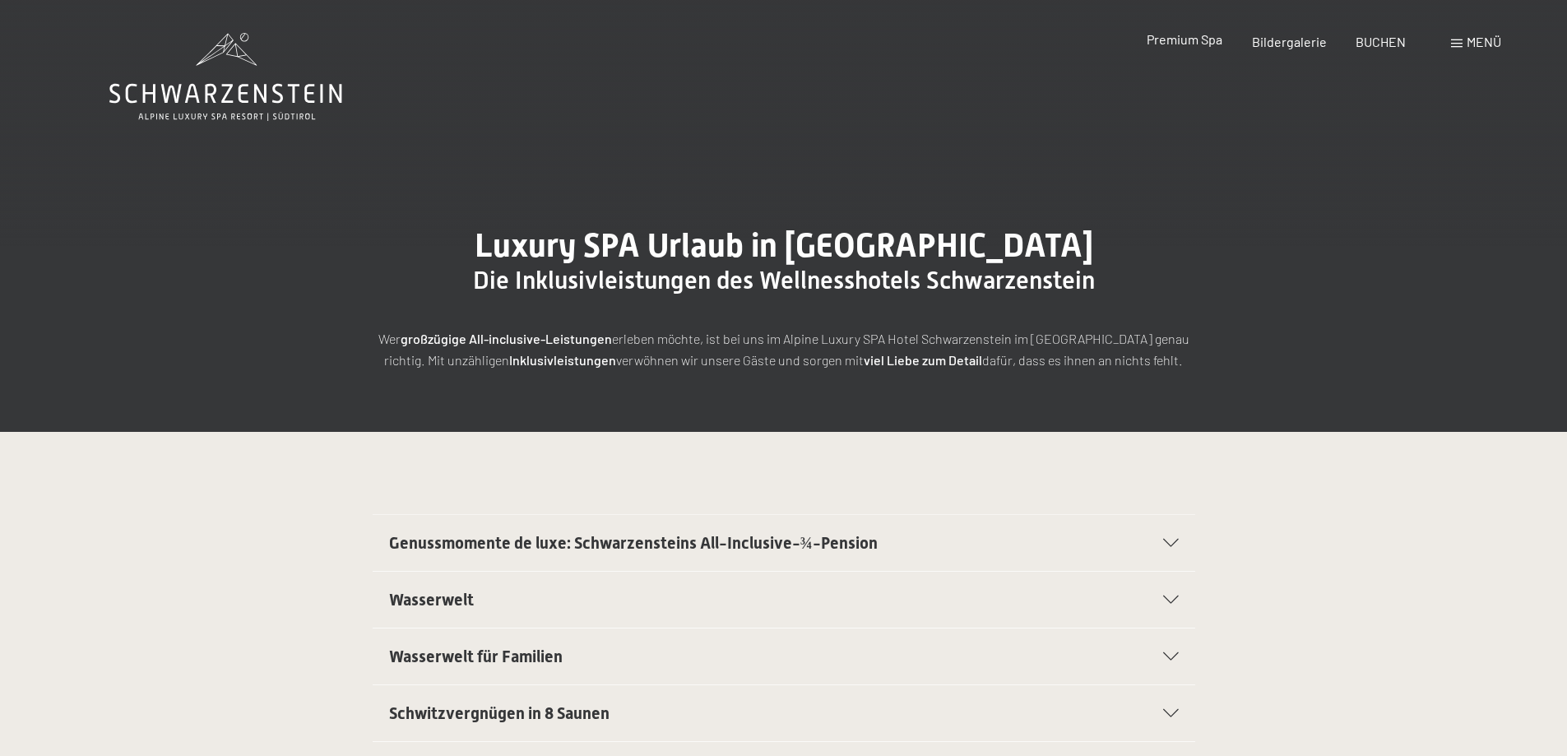
click at [1191, 49] on div "Premium Spa" at bounding box center [1185, 39] width 76 height 18
click at [1191, 42] on span "Premium Spa" at bounding box center [1185, 39] width 76 height 16
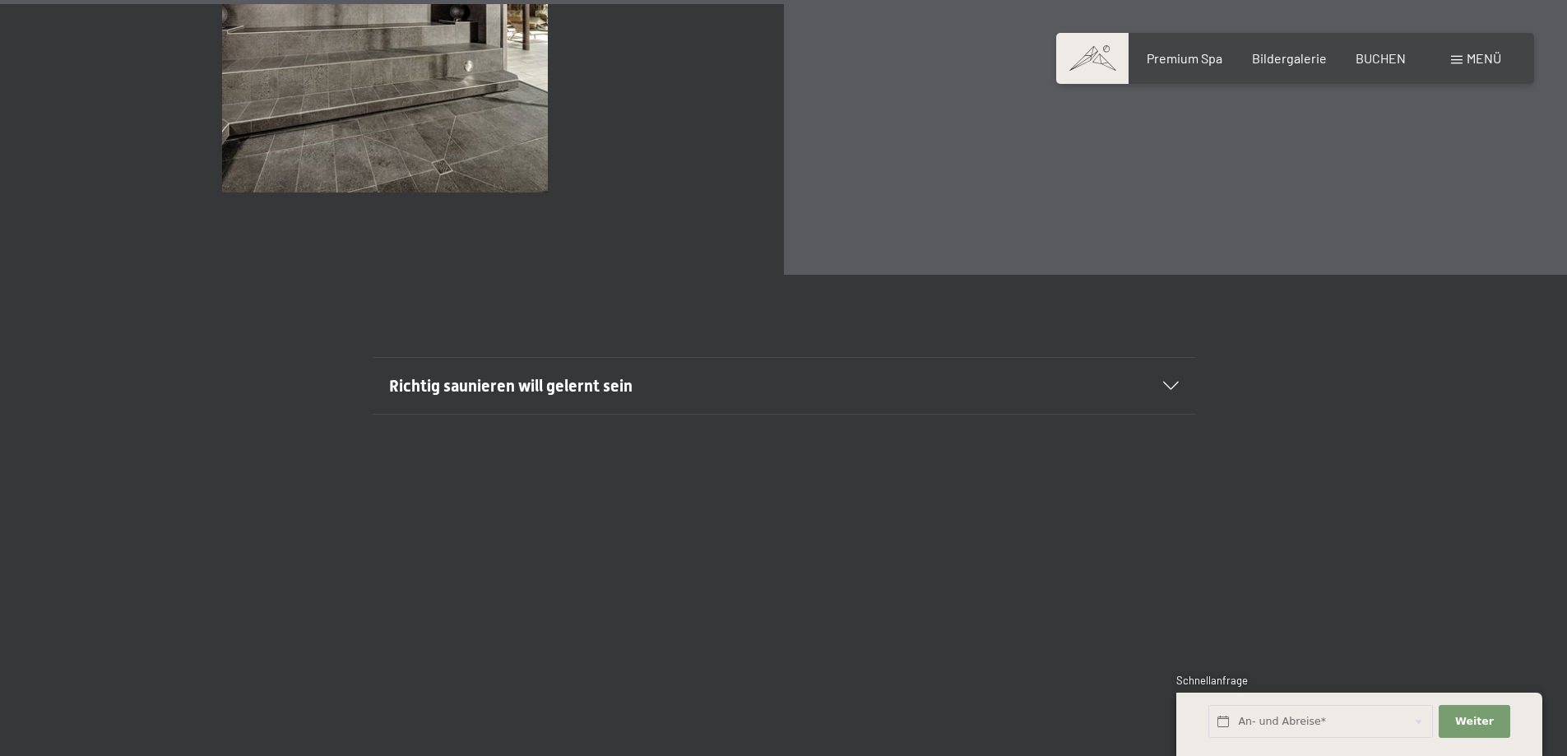
scroll to position [6418, 0]
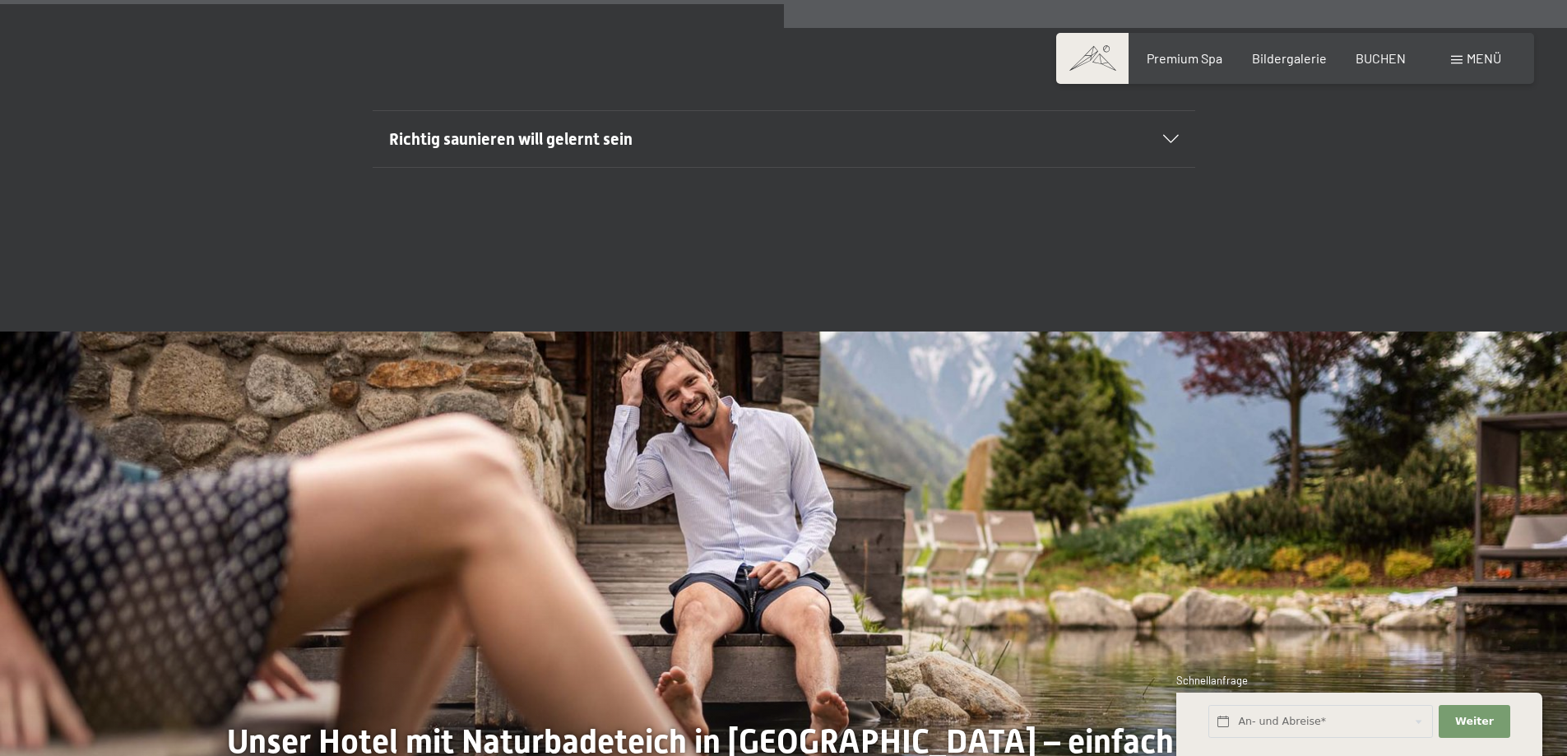
click at [640, 146] on h2 "Richtig saunieren will gelernt sein" at bounding box center [744, 139] width 711 height 23
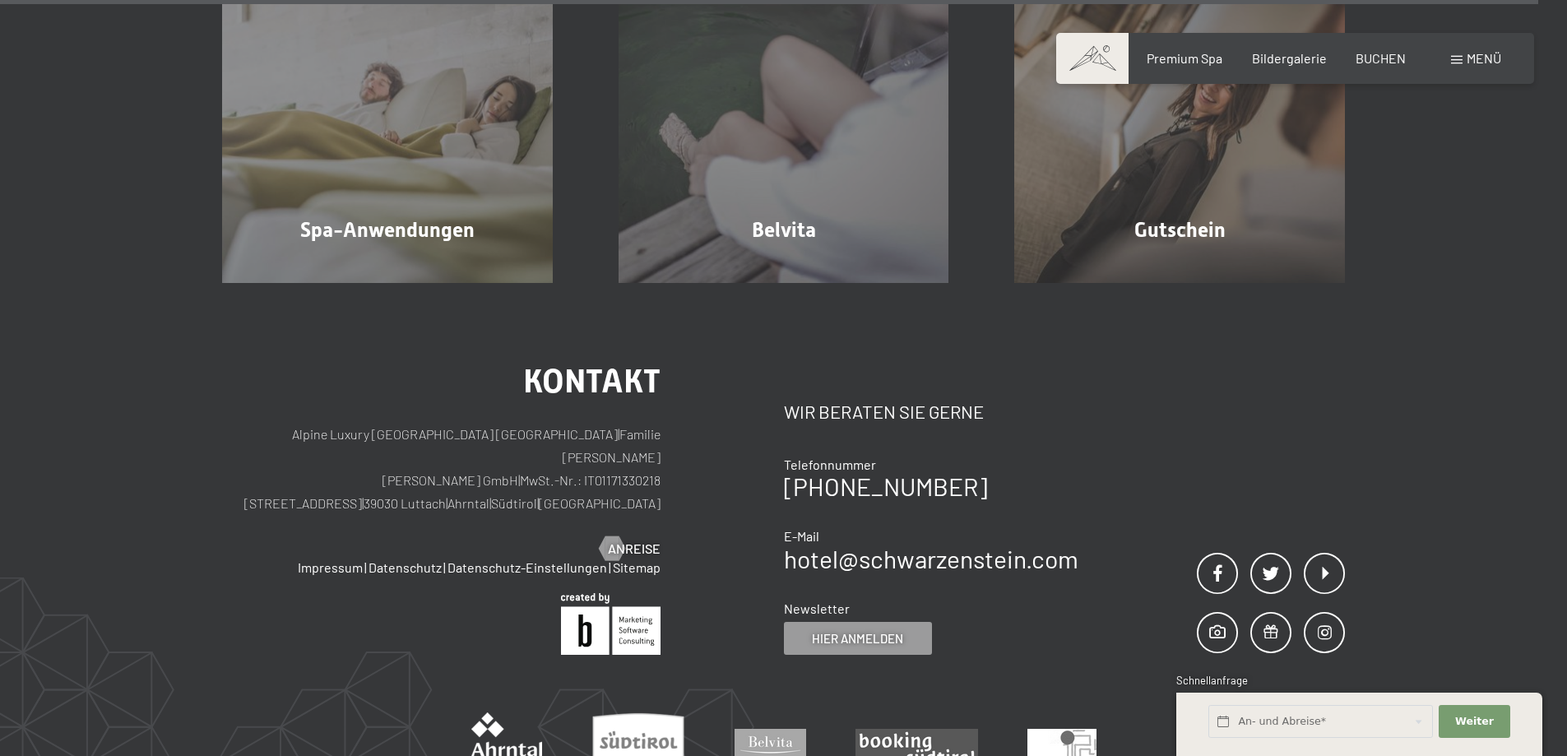
scroll to position [10696, 0]
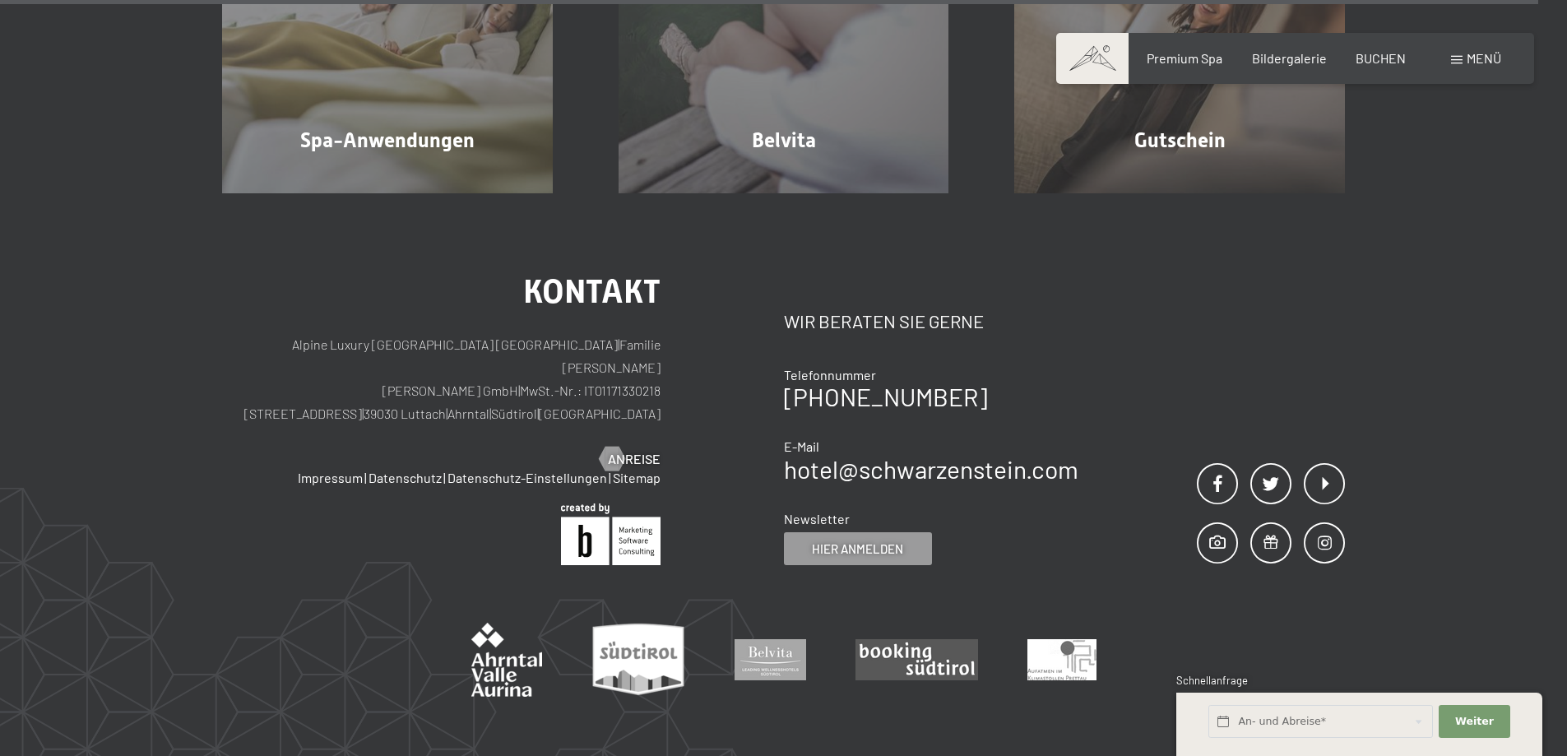
click at [1454, 61] on span at bounding box center [1457, 60] width 12 height 8
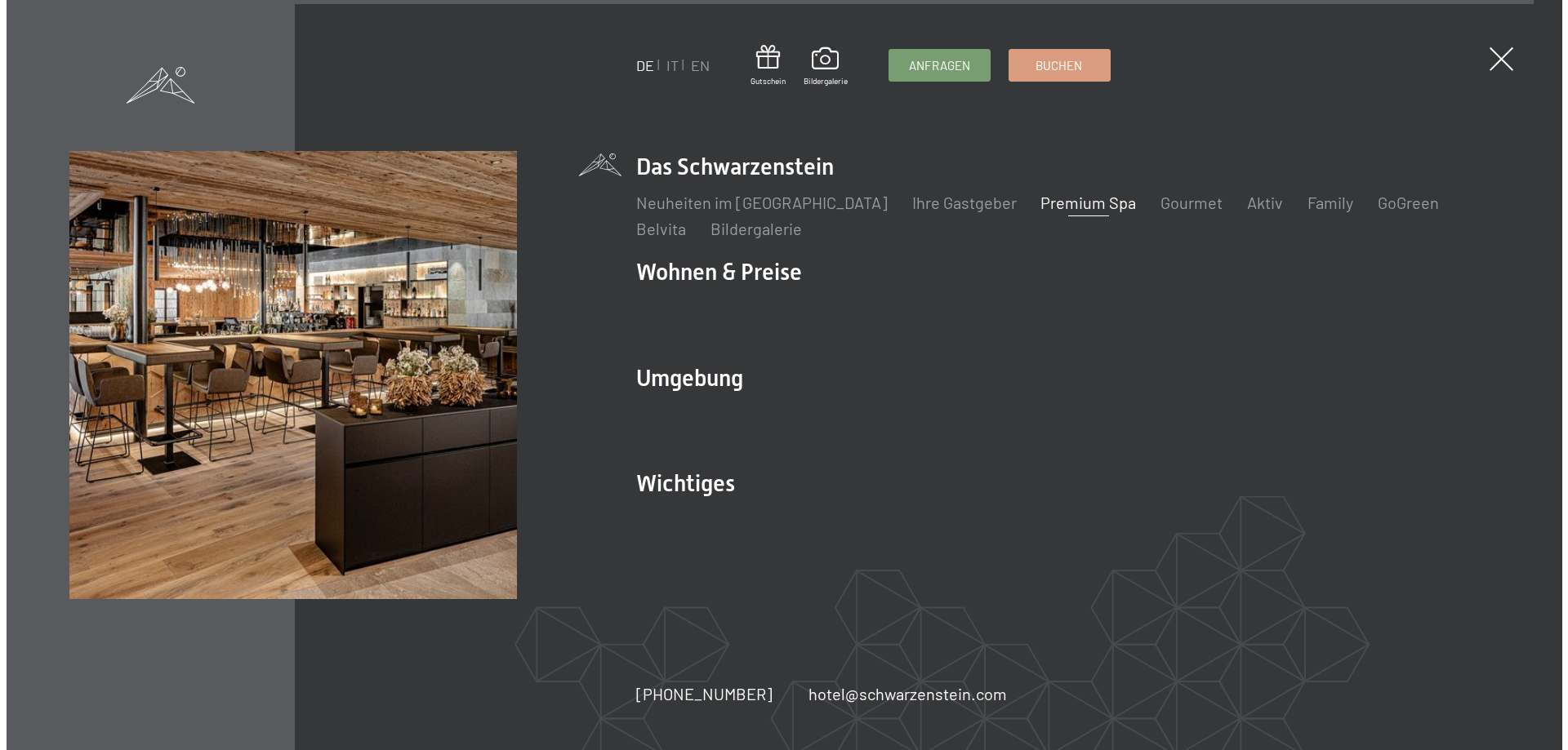
scroll to position [10639, 0]
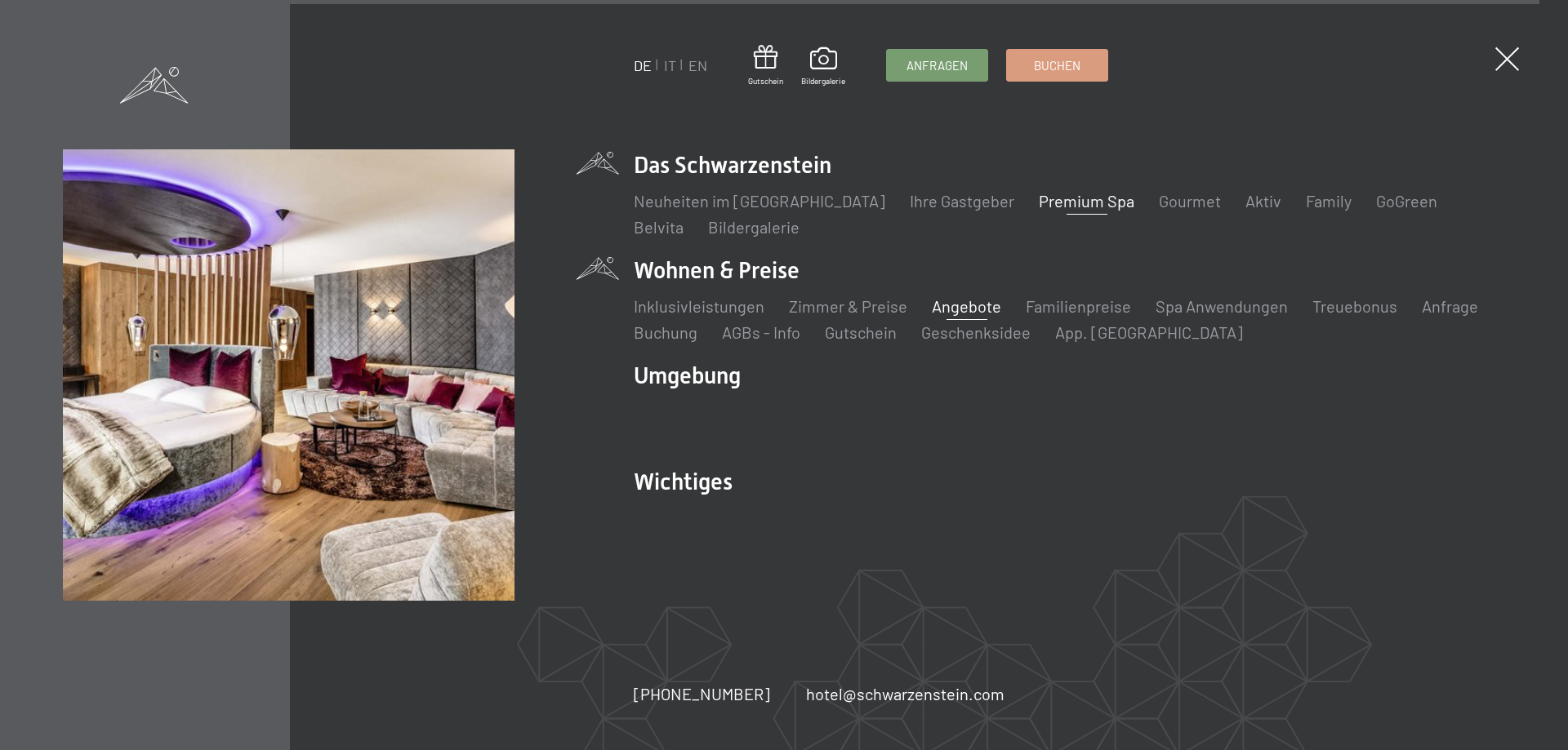
click at [932, 300] on link "Angebote" at bounding box center [967, 307] width 69 height 20
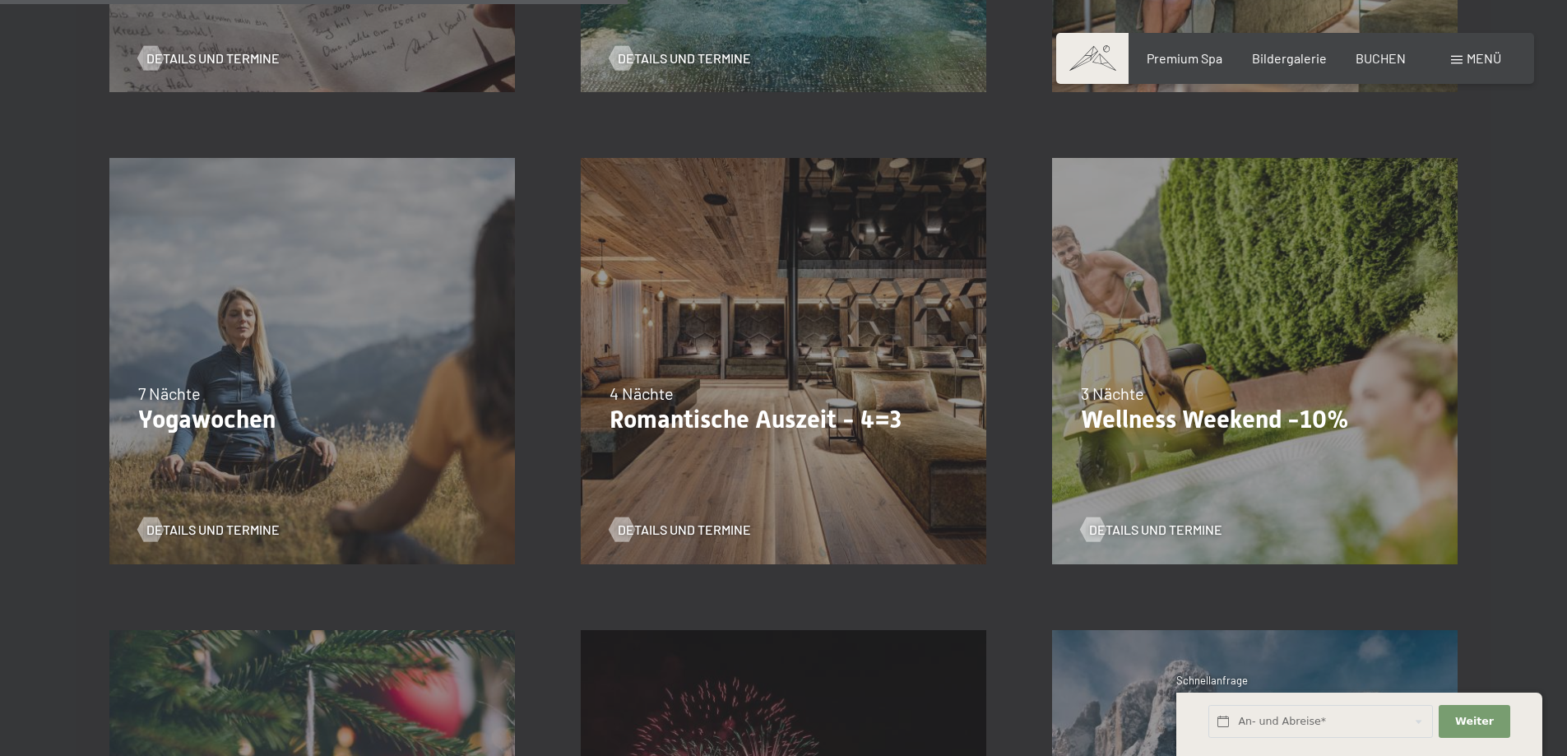
scroll to position [1563, 0]
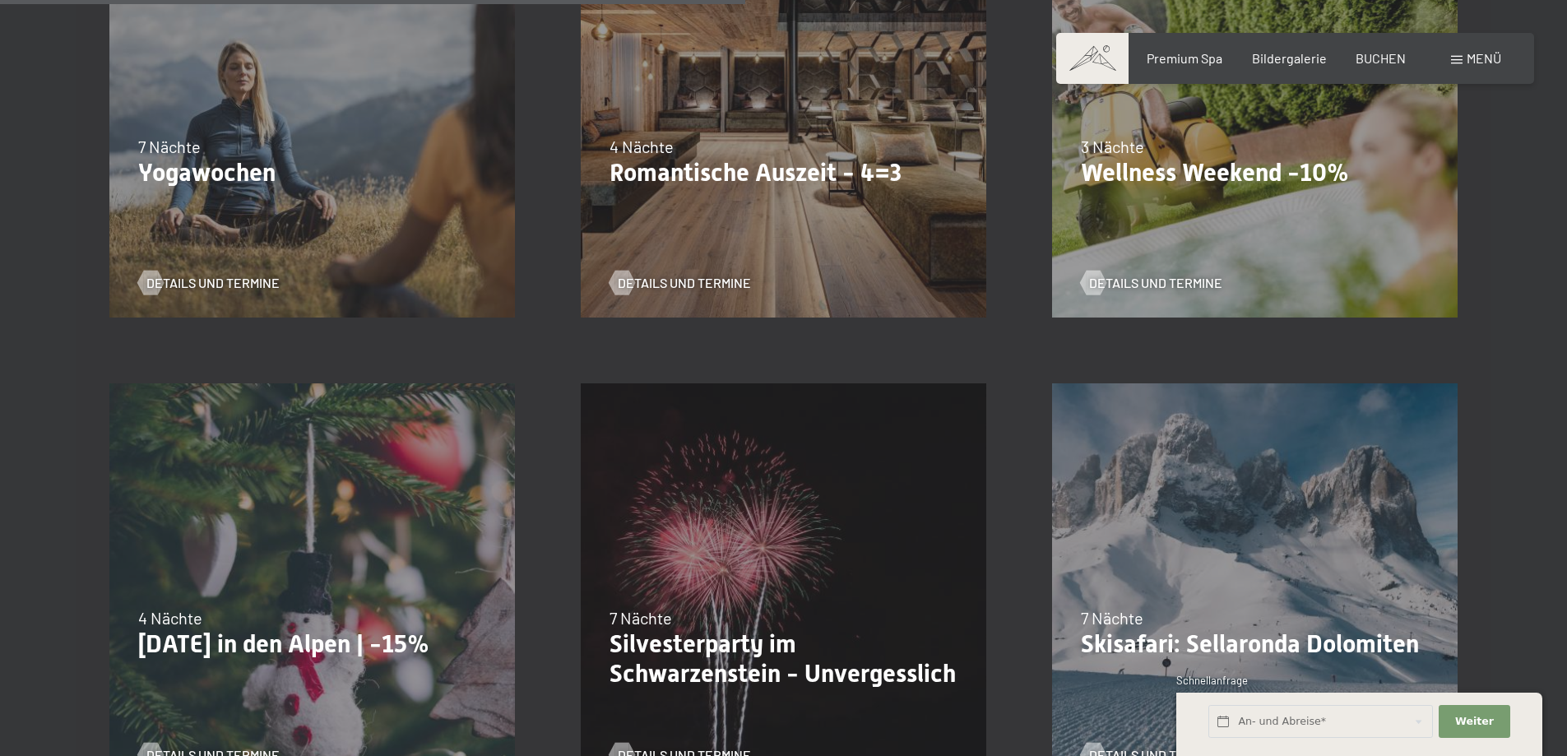
click at [788, 161] on p "Romantische Auszeit - 4=3" at bounding box center [784, 173] width 348 height 30
click at [694, 286] on span "Details und Termine" at bounding box center [700, 283] width 133 height 18
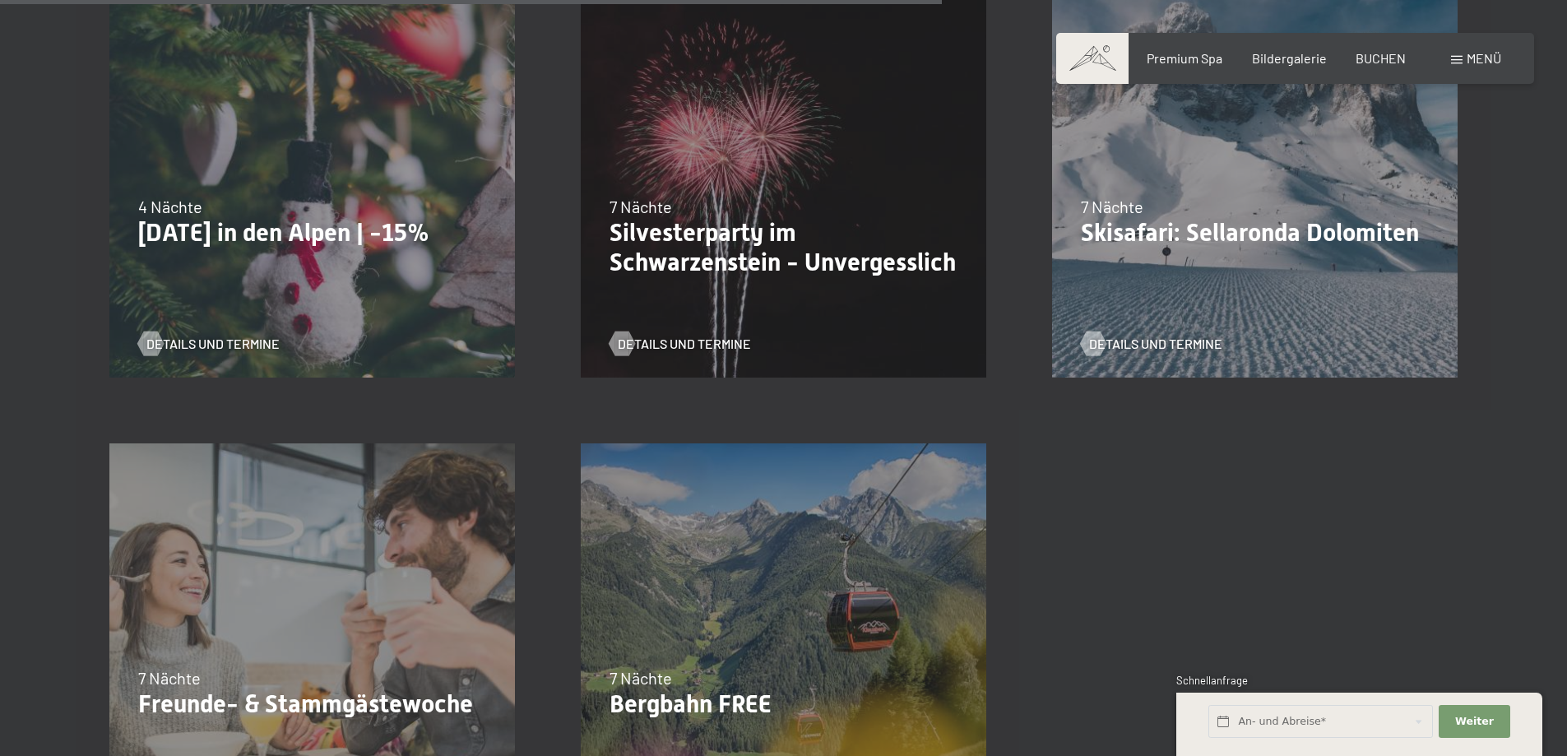
scroll to position [2139, 0]
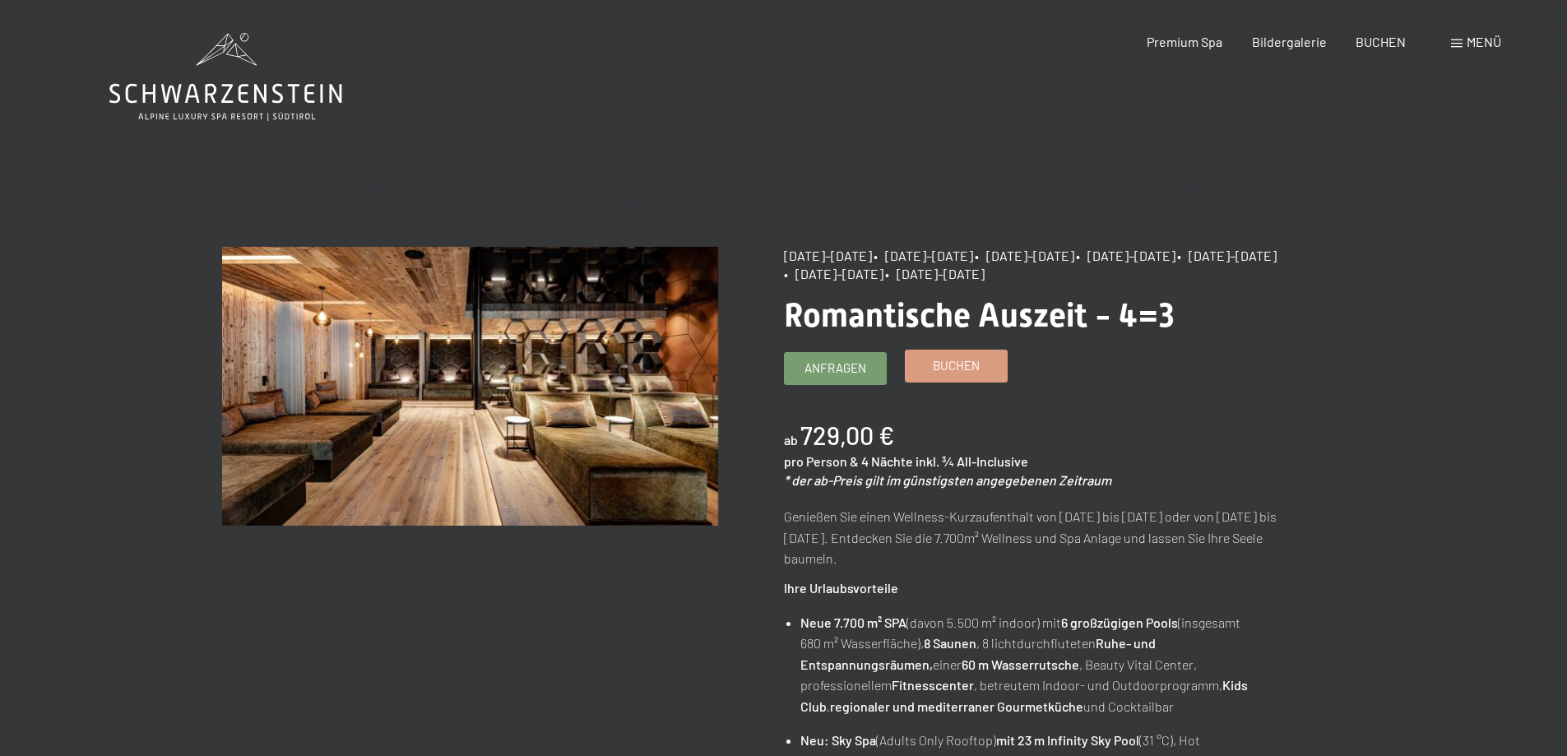
click at [980, 360] on link "Buchen" at bounding box center [956, 365] width 101 height 31
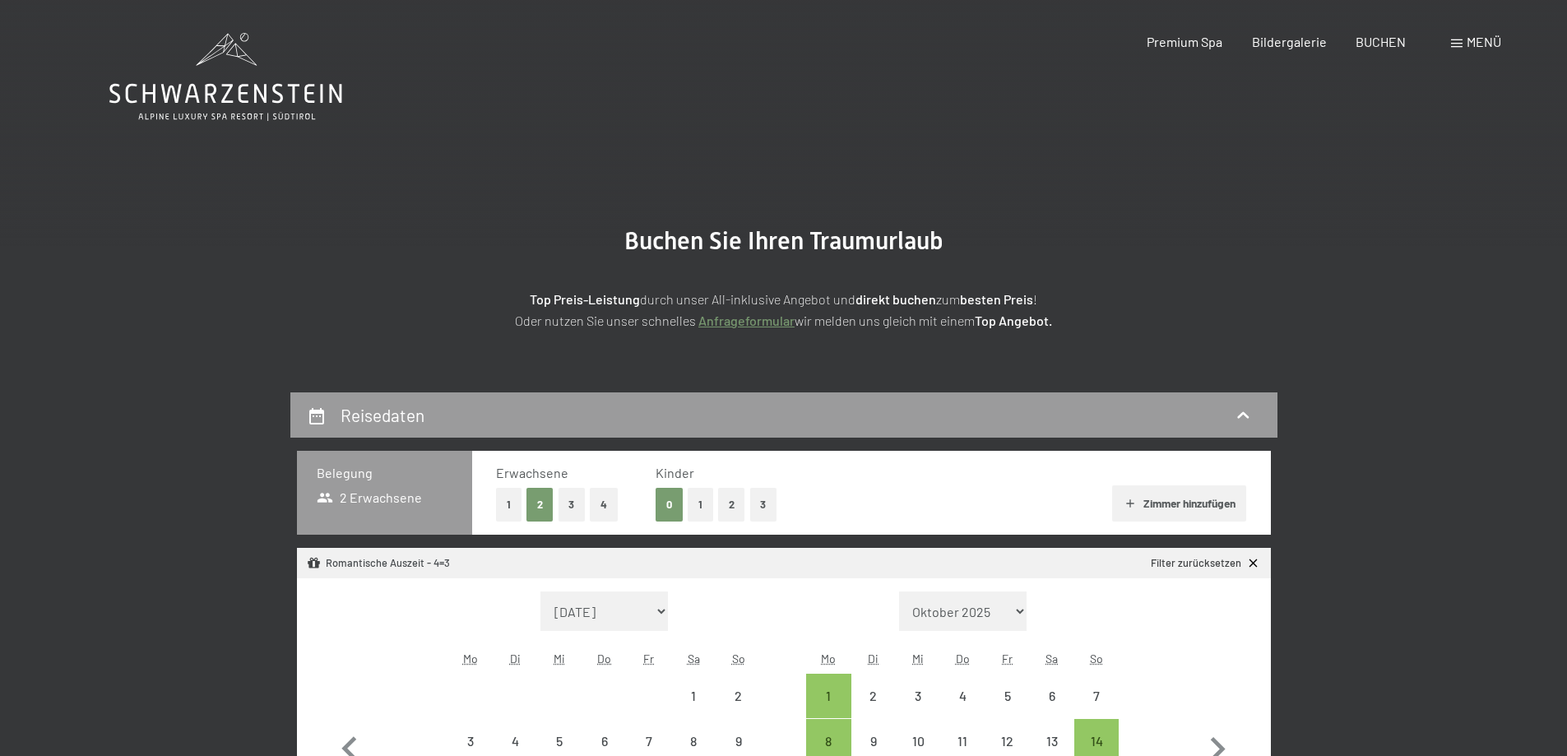
select select "[DATE]"
